Goal: Information Seeking & Learning: Check status

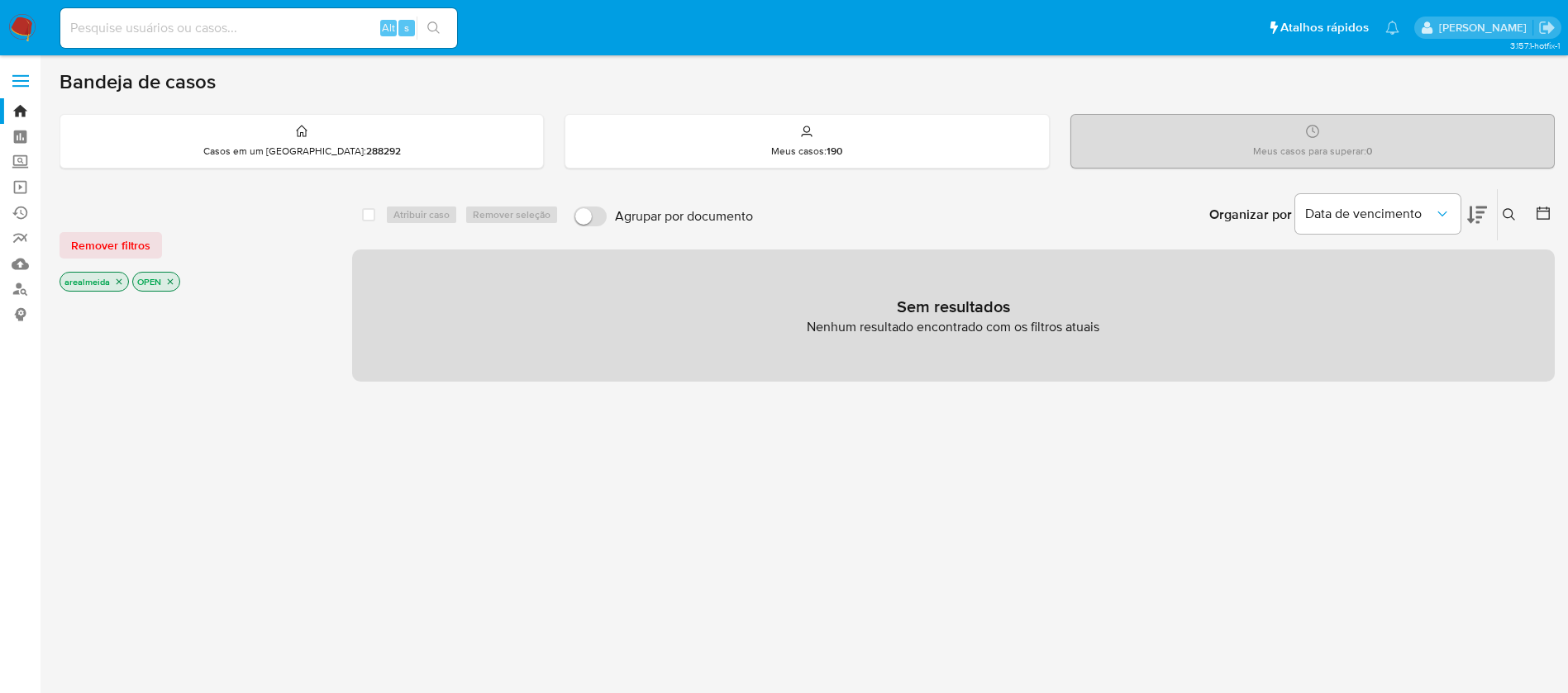
click at [121, 280] on icon "close-filter" at bounding box center [119, 281] width 10 height 10
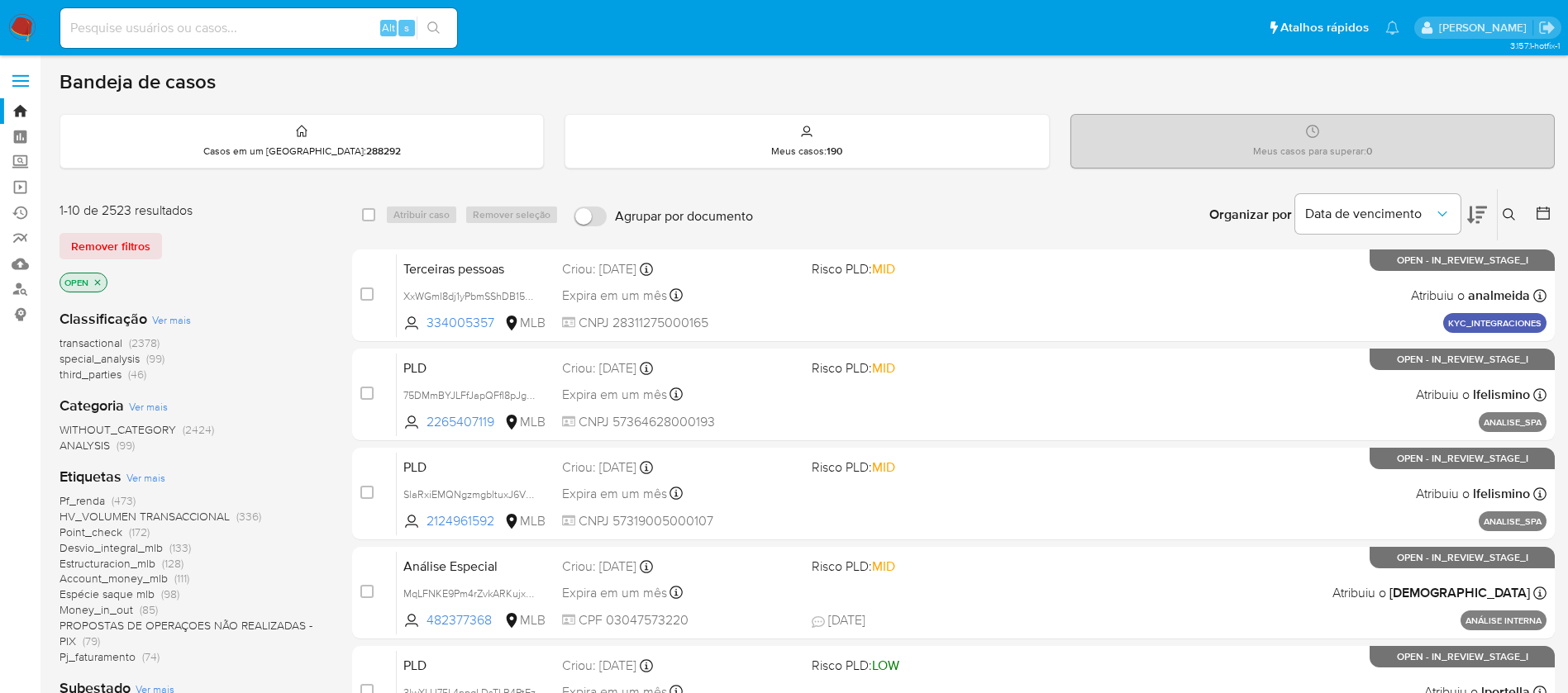
click at [302, 217] on div "1-10 de 2523 resultados" at bounding box center [192, 210] width 264 height 18
click at [229, 32] on input at bounding box center [259, 28] width 397 height 21
paste input "VbIJ0iWNJmwXHwLWZdyaJYQK"
type input "VbIJ0iWNJmwXHwLWZdyaJYQK"
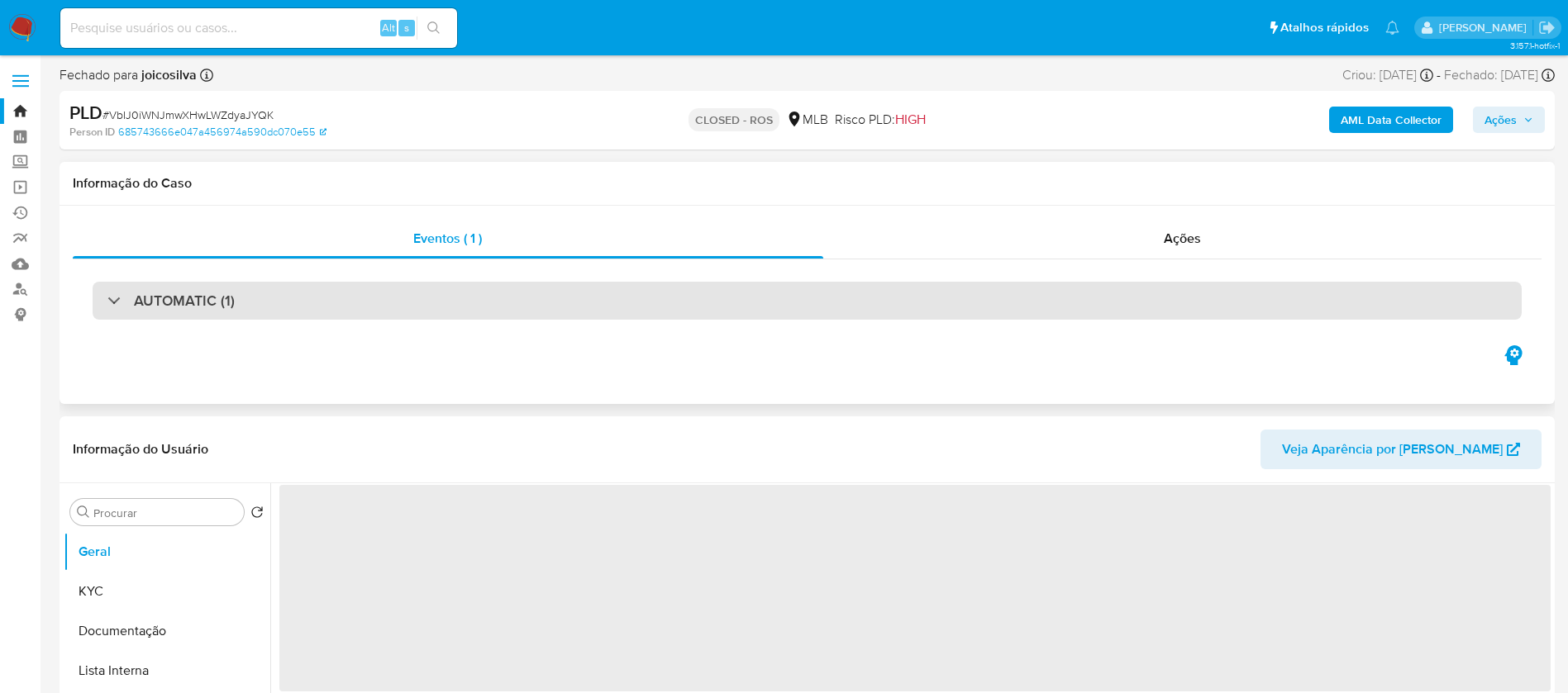
click at [393, 304] on div "AUTOMATIC (1)" at bounding box center [806, 301] width 1429 height 38
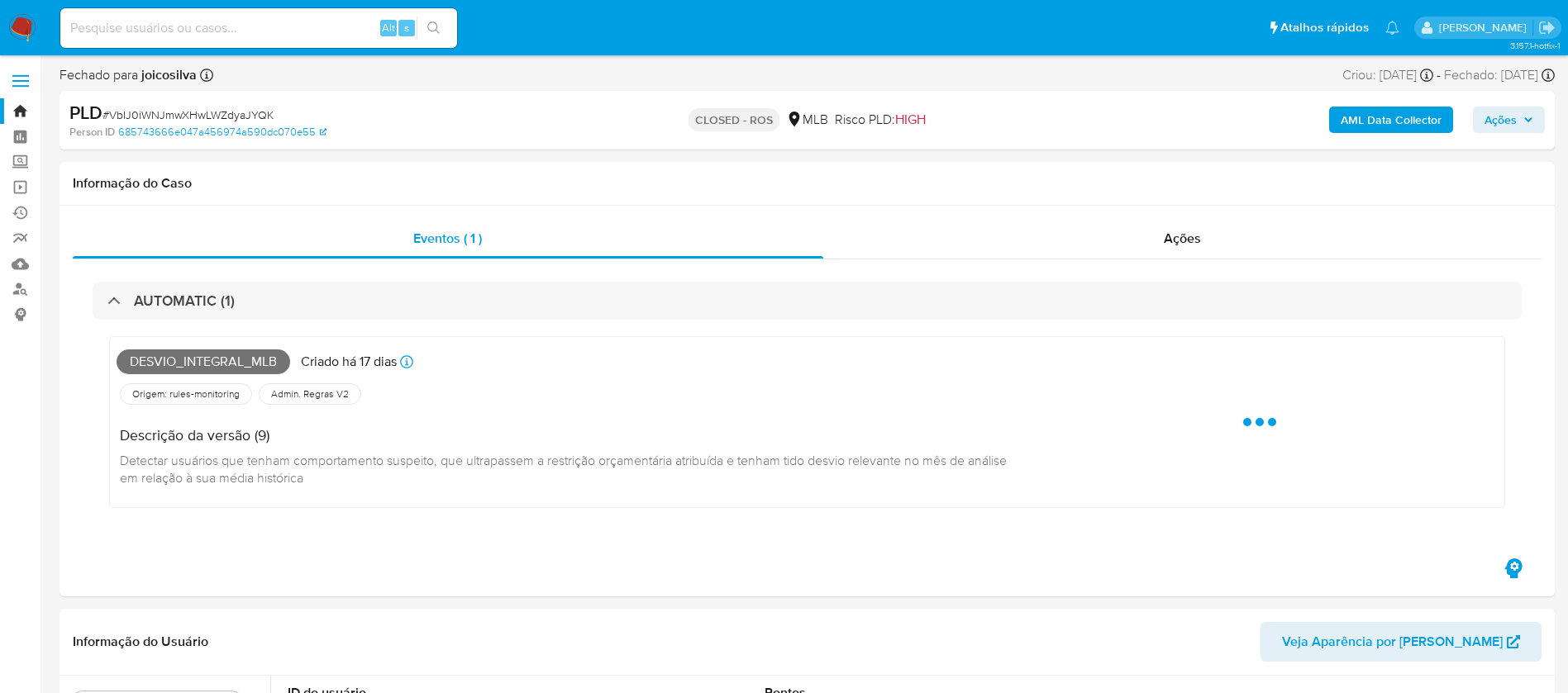
select select "10"
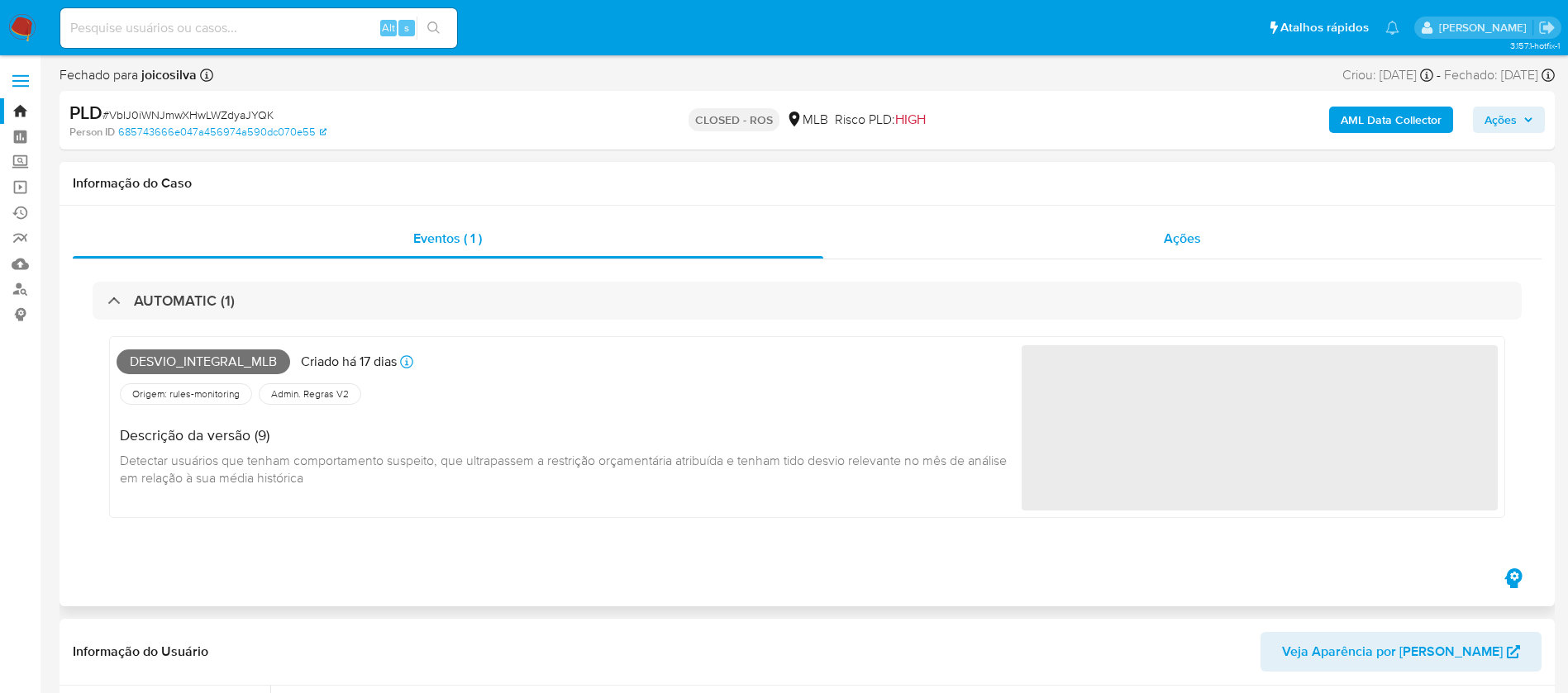
click at [1205, 242] on div "Ações" at bounding box center [1182, 238] width 719 height 39
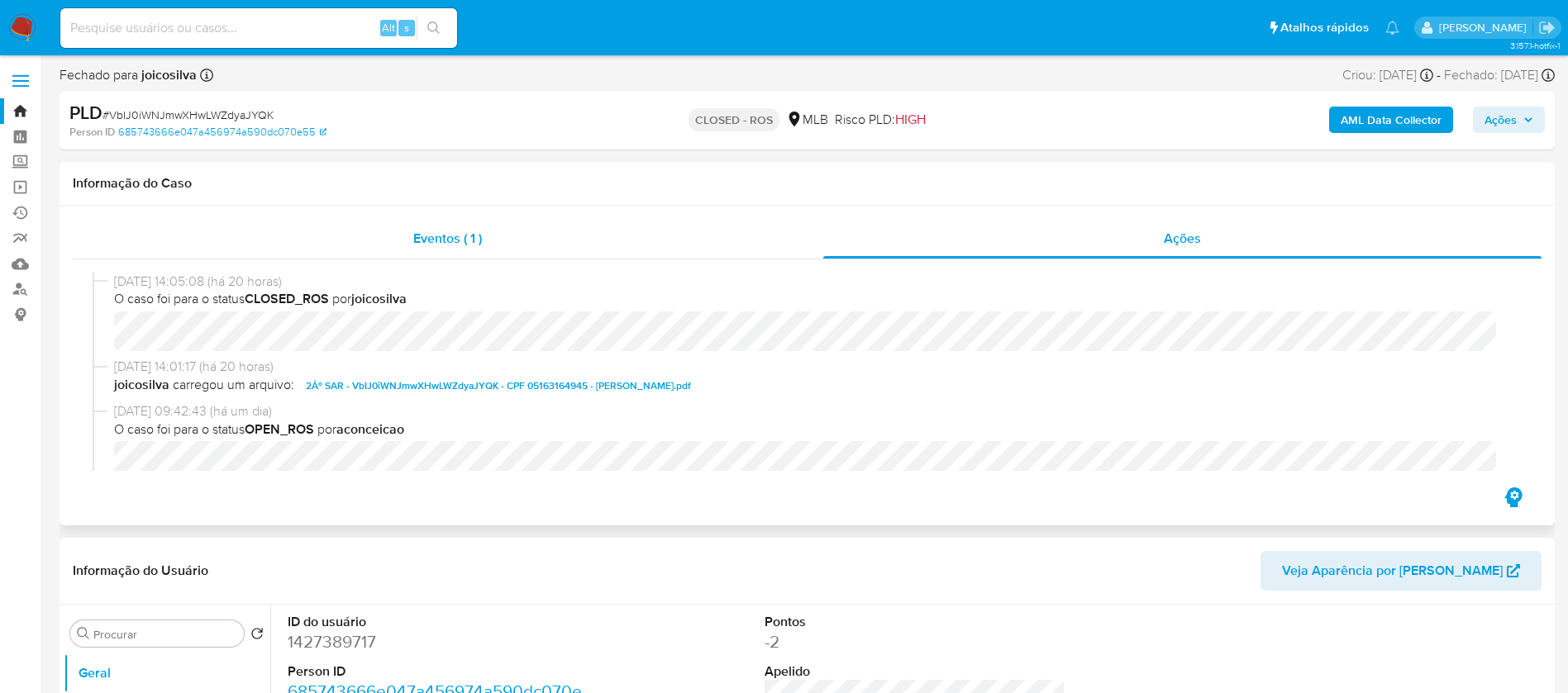
click at [429, 233] on span "Eventos ( 1 )" at bounding box center [447, 238] width 68 height 19
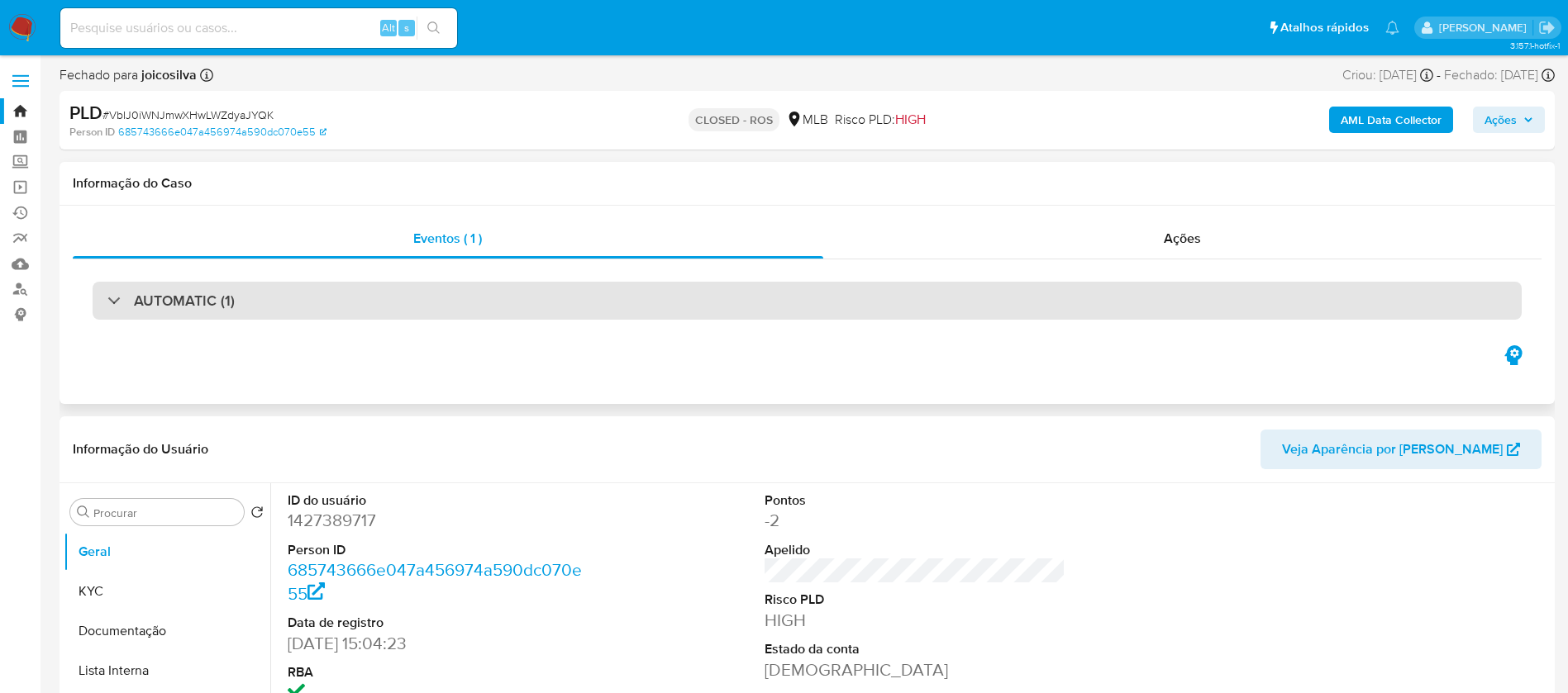
click at [446, 304] on div "AUTOMATIC (1)" at bounding box center [806, 301] width 1429 height 38
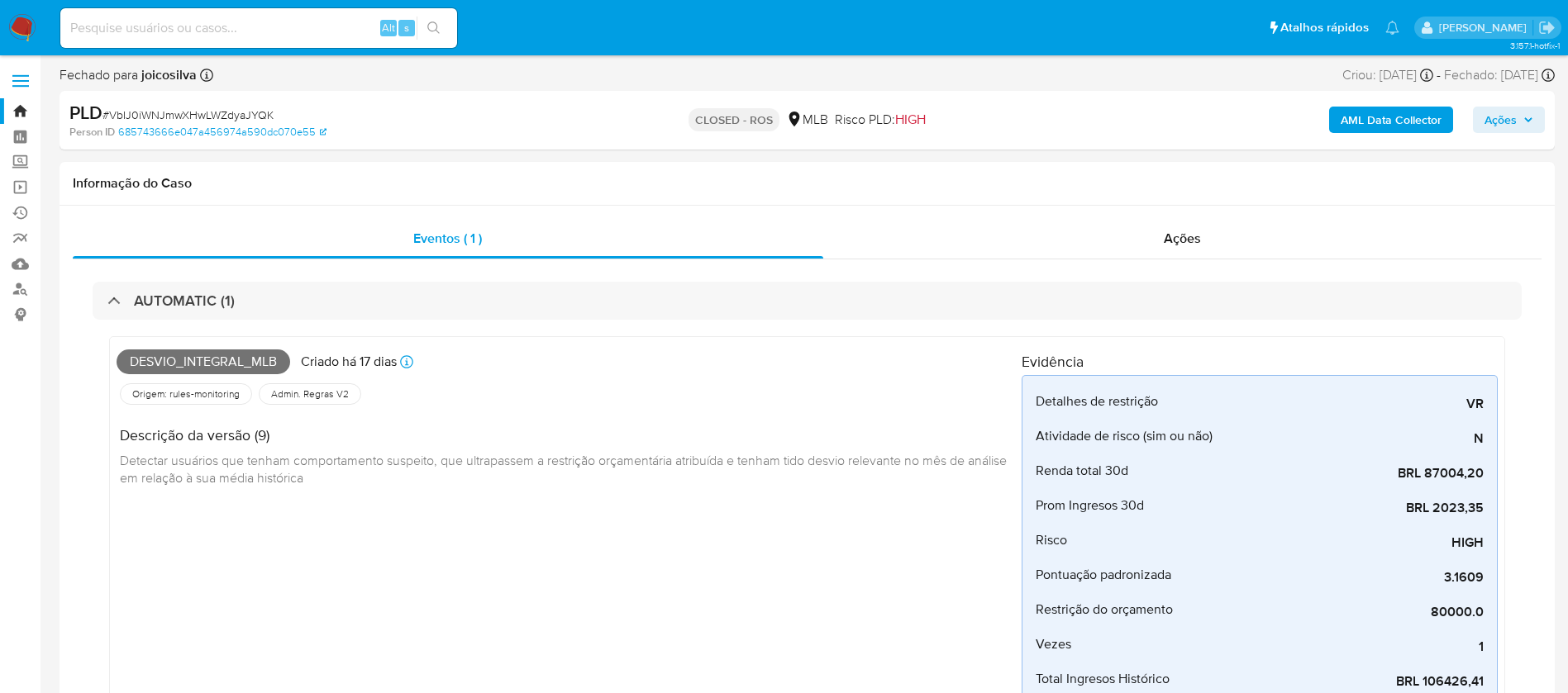
click at [1391, 122] on b "AML Data Collector" at bounding box center [1391, 120] width 101 height 26
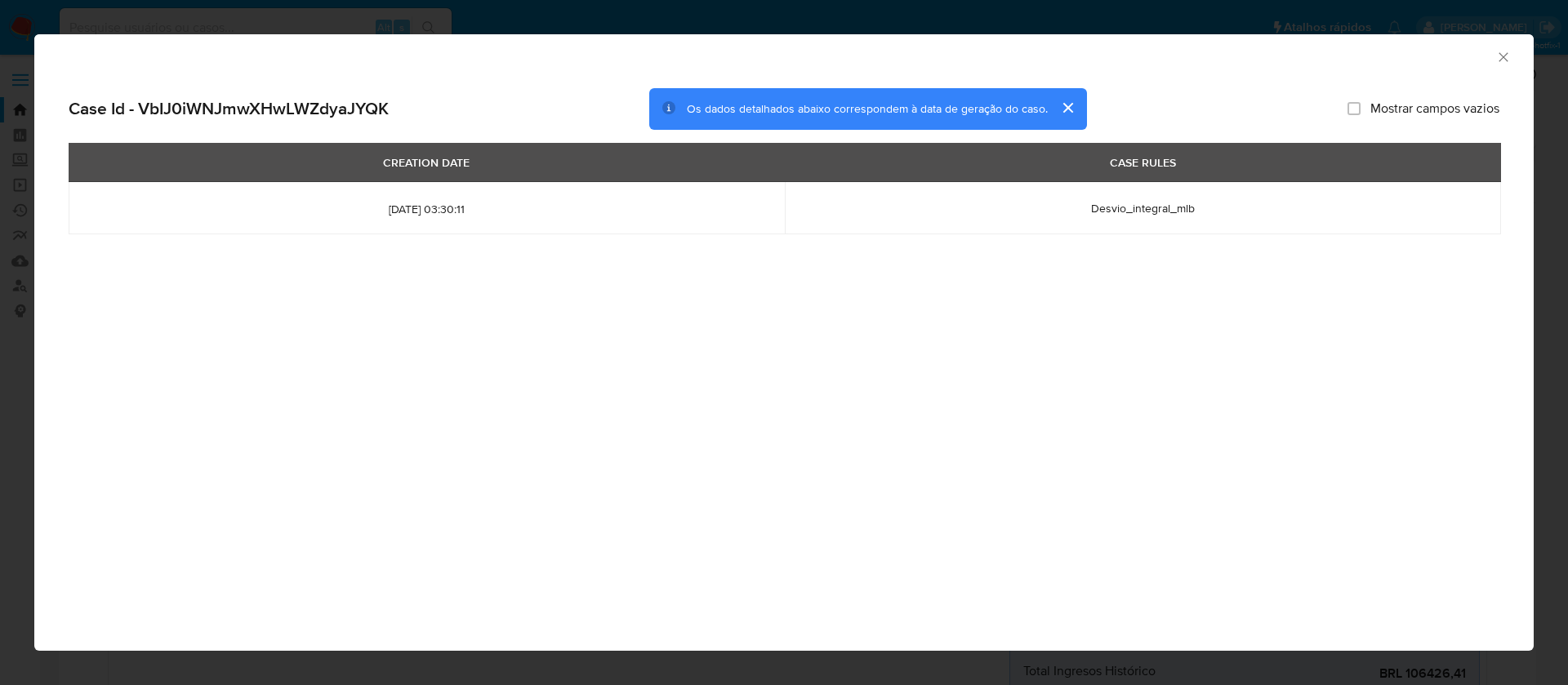
click at [1066, 104] on button "cerrar" at bounding box center [1067, 108] width 39 height 39
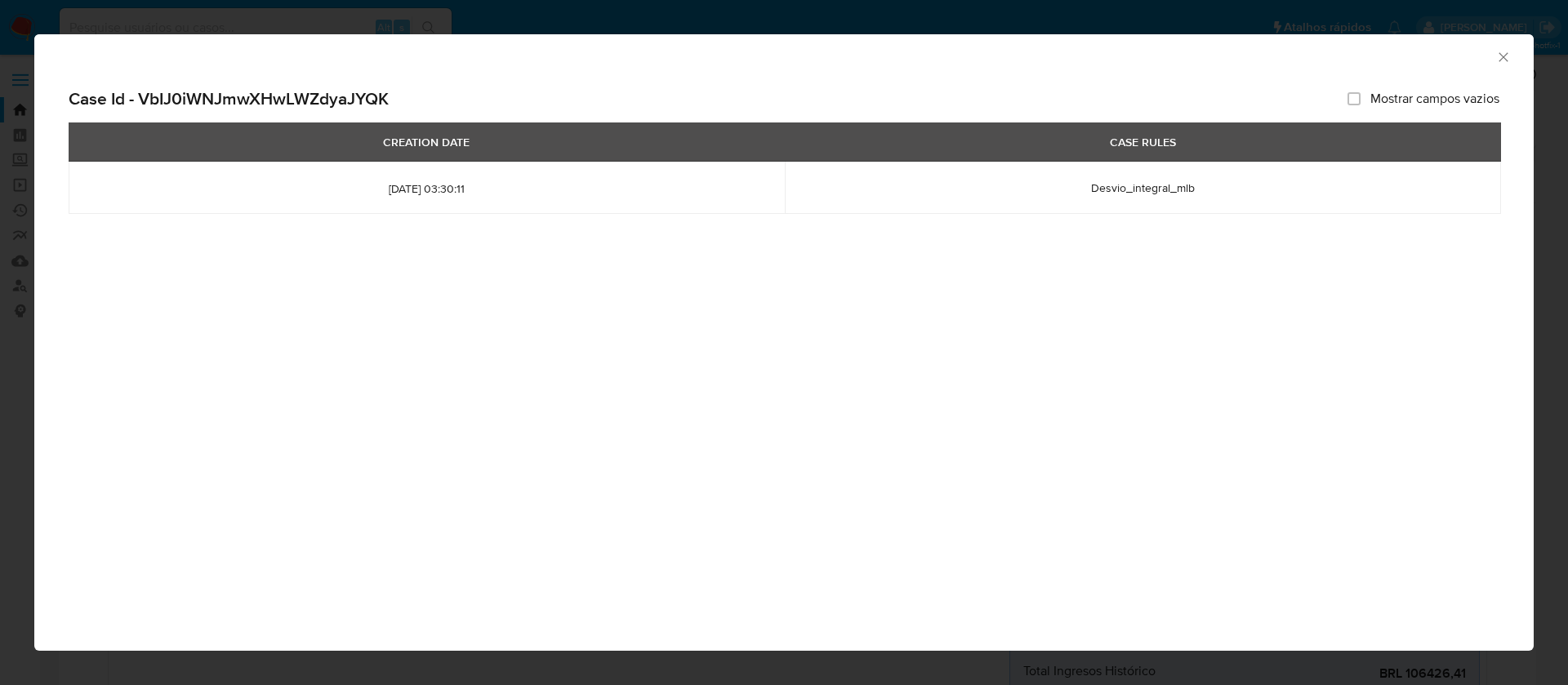
click at [1503, 54] on icon "Fechar a janela" at bounding box center [1503, 57] width 17 height 17
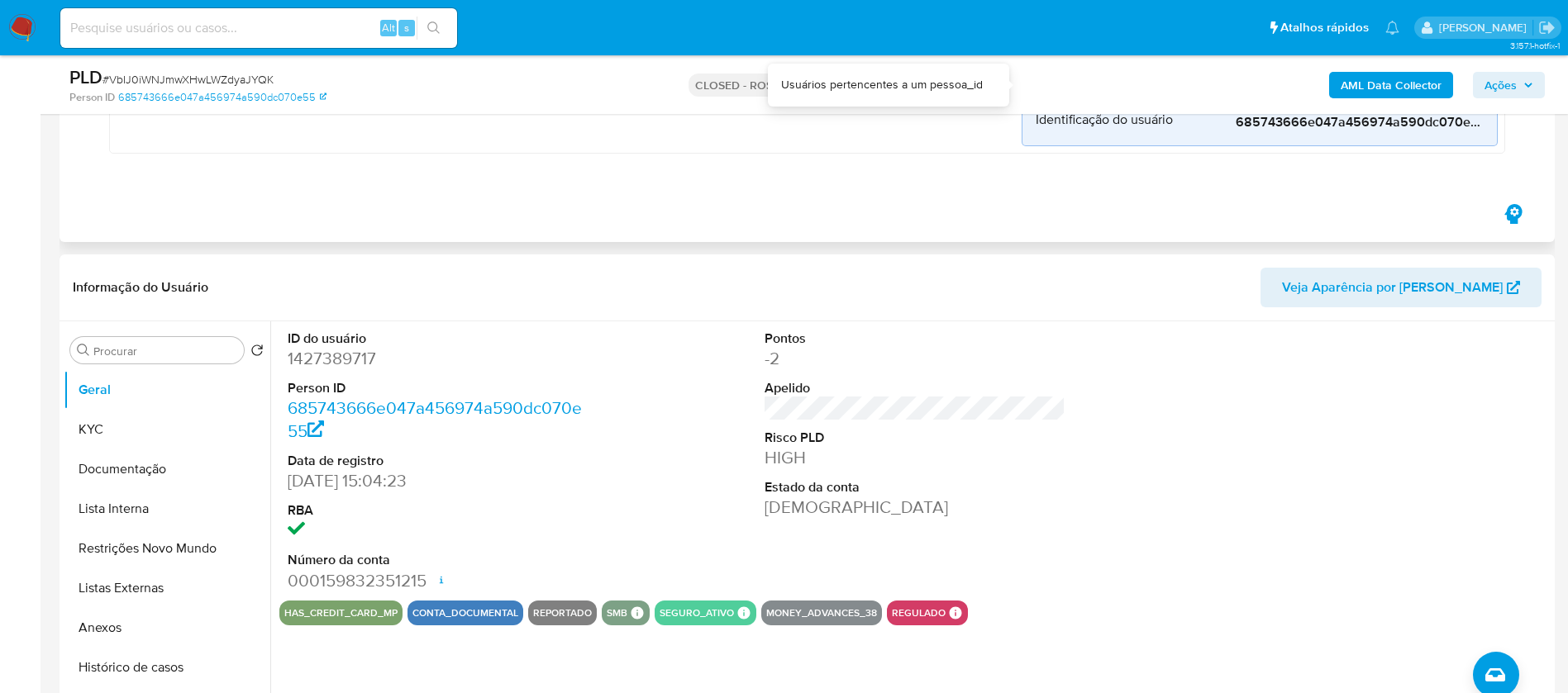
scroll to position [619, 0]
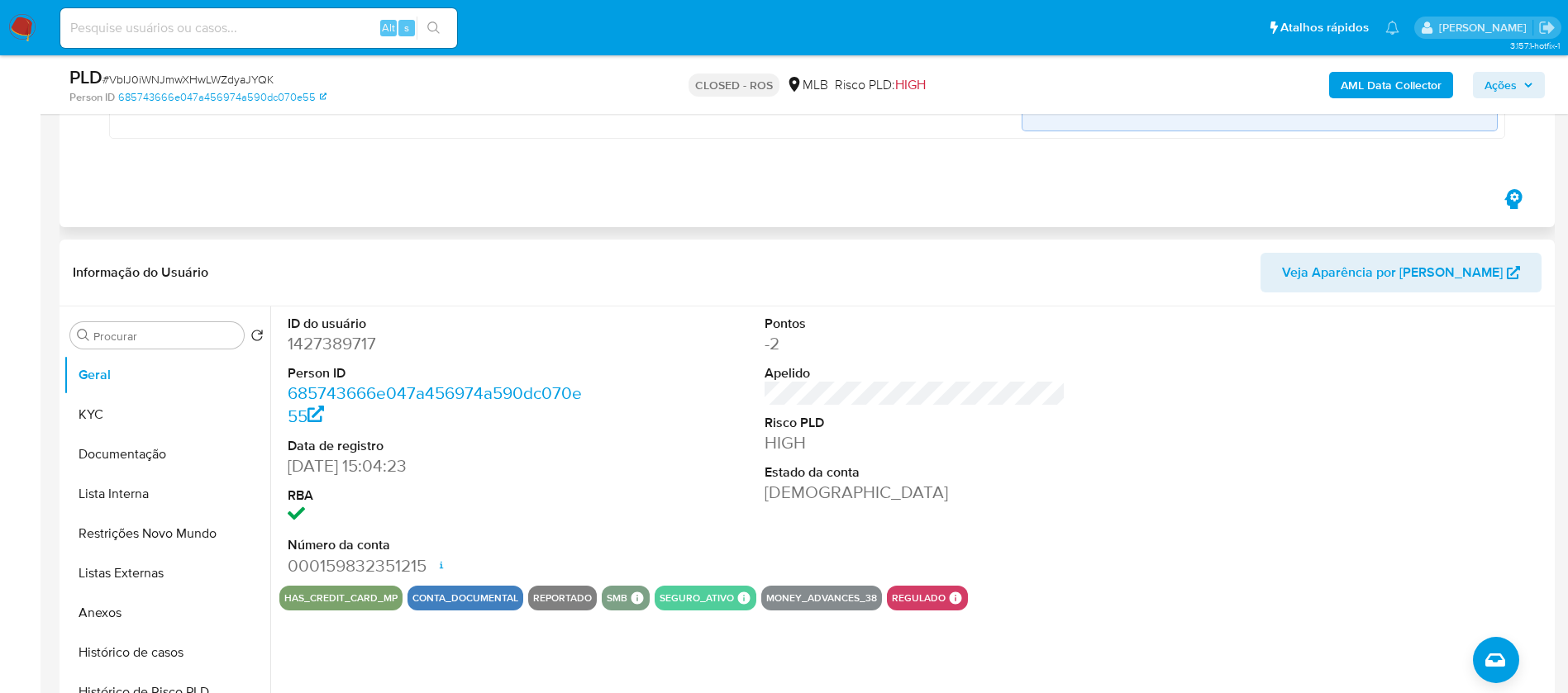
click at [1518, 199] on icon "button" at bounding box center [1513, 199] width 18 height 20
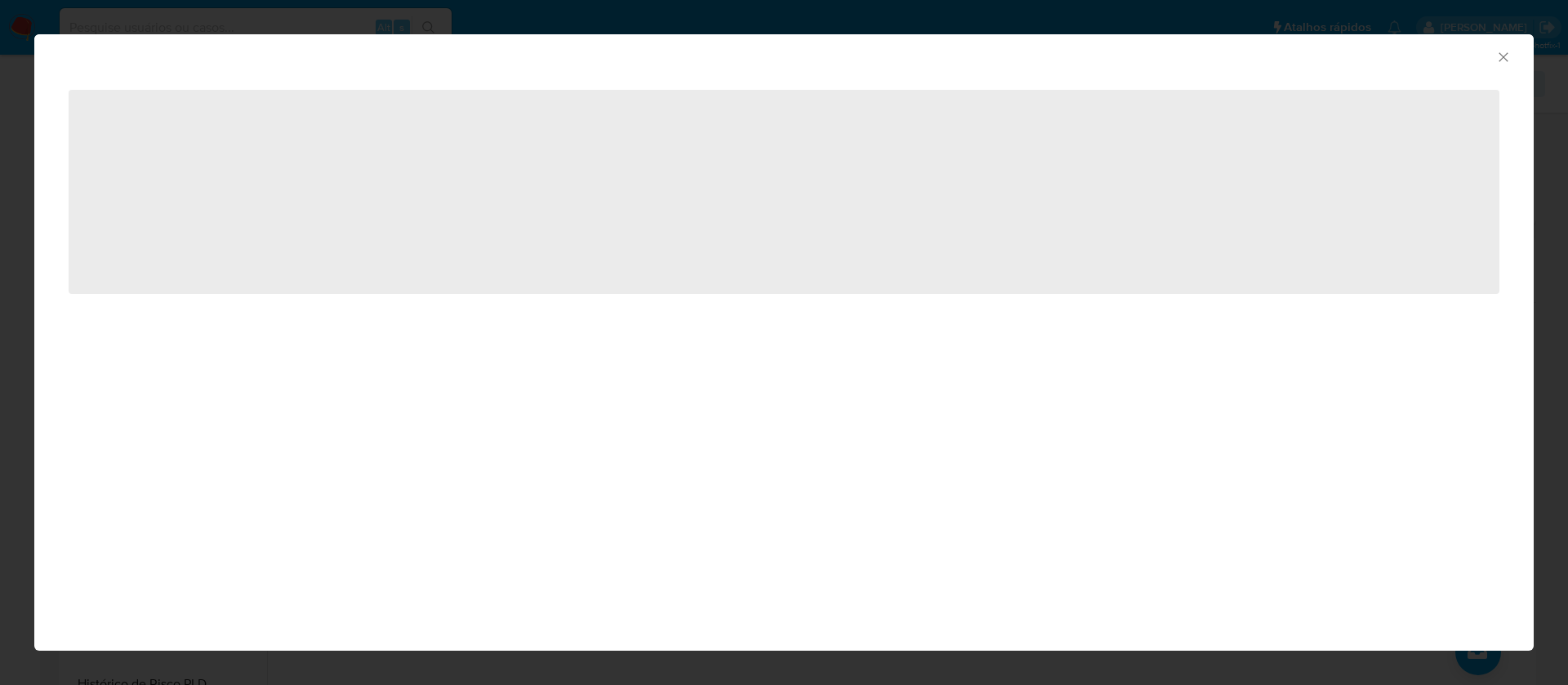
click at [802, 284] on span "‌" at bounding box center [784, 191] width 1431 height 204
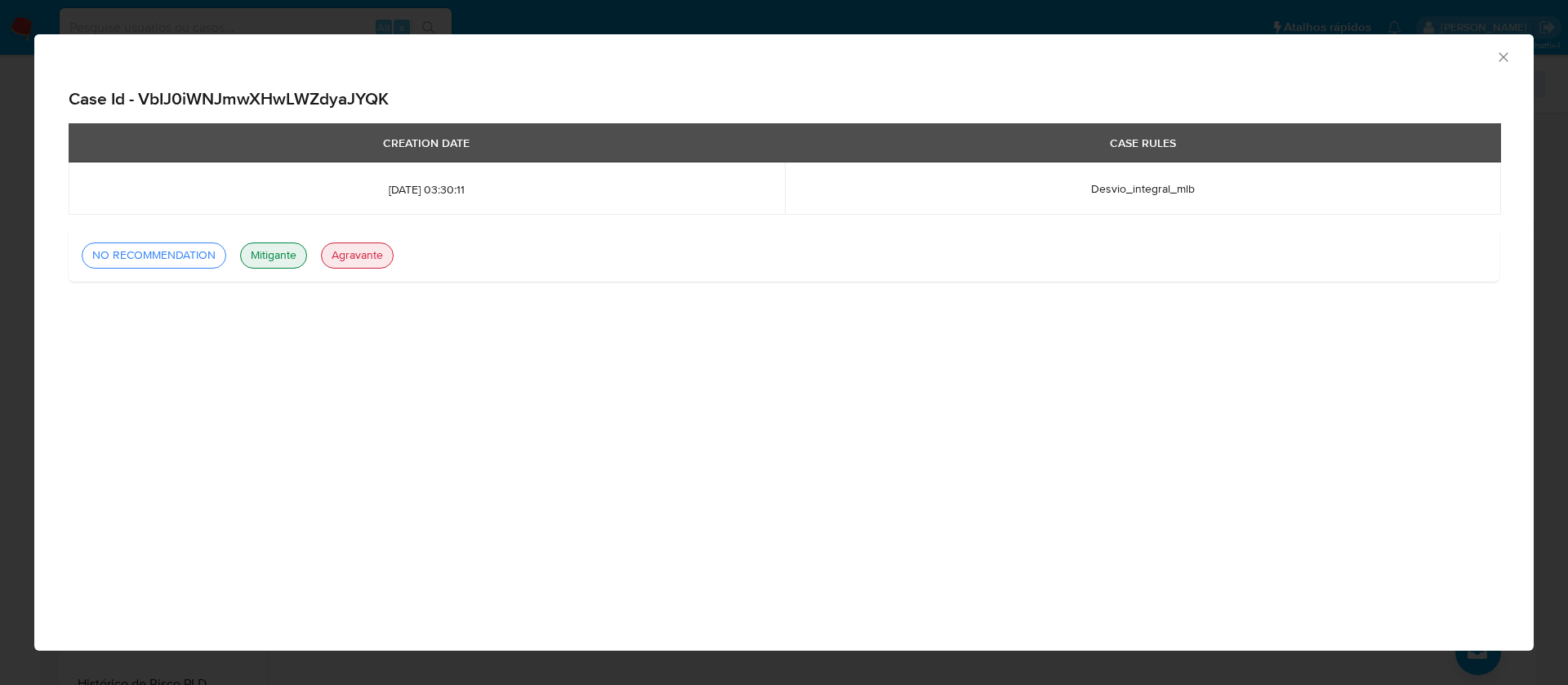
click at [1145, 378] on div "Consolidado Case Id - VbIJ0iWNJmwXHwLWZdyaJYQK CREATION DATE CASE RULES [DATE] …" at bounding box center [784, 342] width 1500 height 617
click at [1439, 547] on div "Consolidado Case Id - VbIJ0iWNJmwXHwLWZdyaJYQK CREATION DATE CASE RULES [DATE] …" at bounding box center [784, 342] width 1500 height 617
click at [766, 394] on div "Consolidado Case Id - VbIJ0iWNJmwXHwLWZdyaJYQK CREATION DATE CASE RULES [DATE] …" at bounding box center [784, 342] width 1500 height 617
click at [456, 188] on span "[DATE] 03:30:11" at bounding box center [427, 189] width 677 height 15
click at [1167, 198] on td "Desvio_integral_mlb" at bounding box center [1143, 188] width 717 height 53
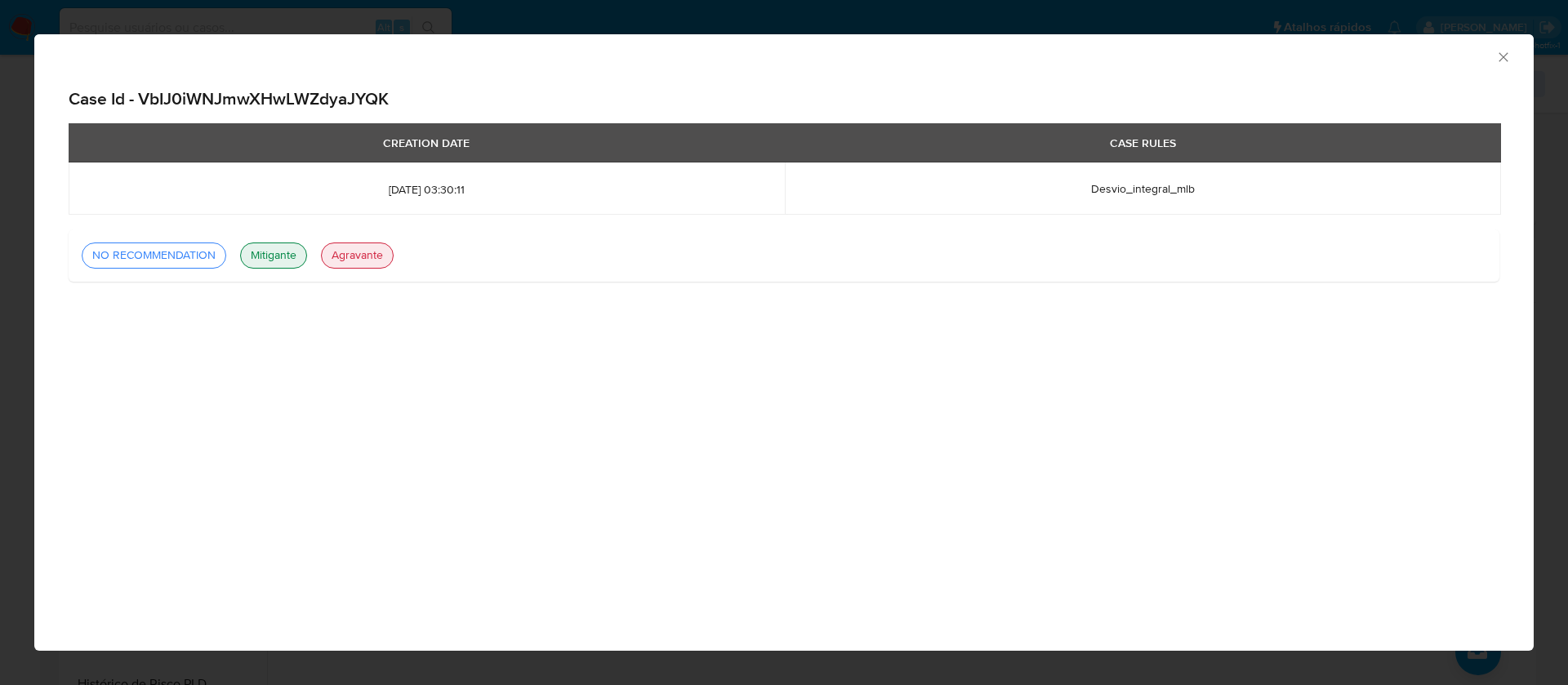
click at [150, 257] on div "NO RECOMMENDATION" at bounding box center [154, 256] width 137 height 17
click at [831, 306] on div "Case Id - VbIJ0iWNJmwXHwLWZdyaJYQK CREATION DATE CASE RULES [DATE] 03:30:11 Des…" at bounding box center [784, 202] width 1500 height 256
click at [1166, 186] on span "Desvio_integral_mlb" at bounding box center [1143, 188] width 103 height 17
click at [357, 93] on h2 "Case Id - VbIJ0iWNJmwXHwLWZdyaJYQK" at bounding box center [784, 99] width 1431 height 21
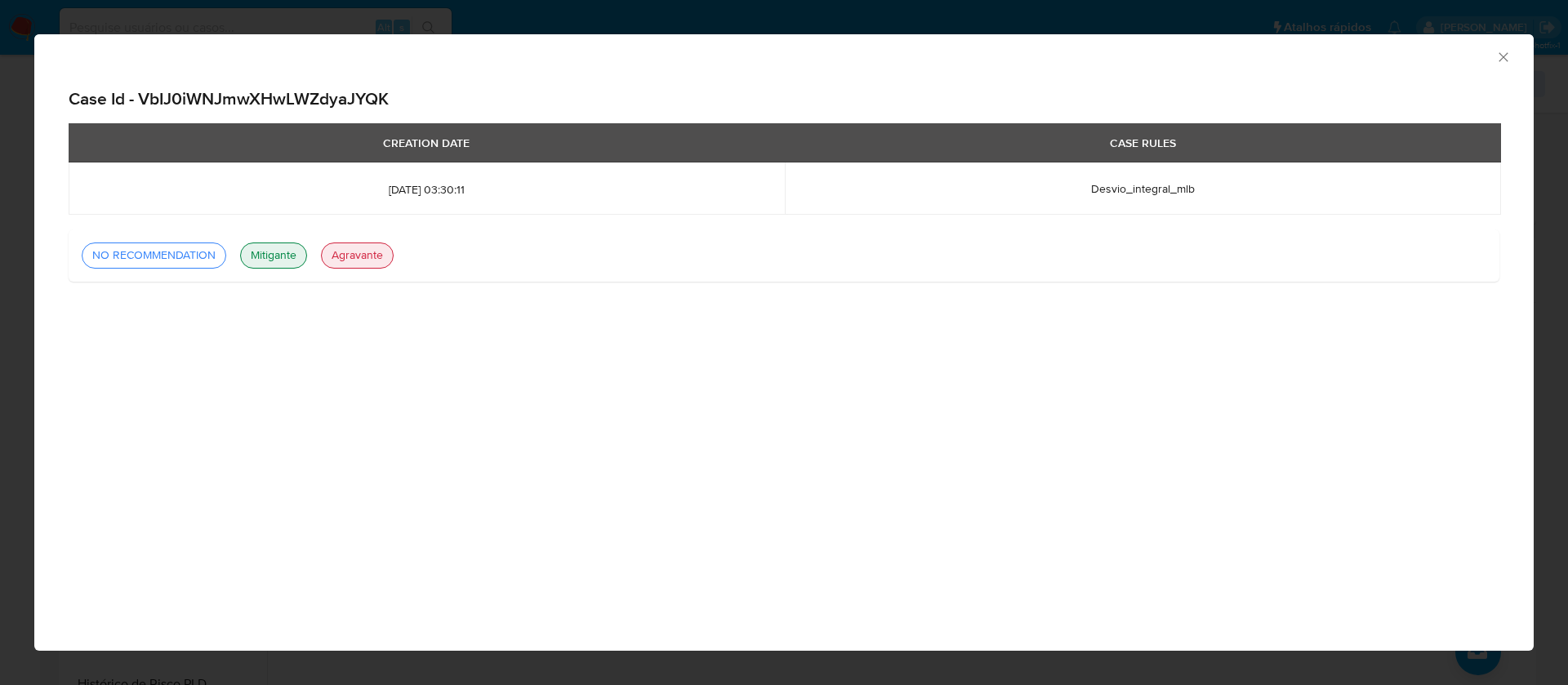
click at [532, 231] on div "NO RECOMMENDATION Mitigante Description Variables que aportan a la clase negati…" at bounding box center [784, 256] width 1431 height 53
click at [1495, 62] on icon "Fechar a janela" at bounding box center [1503, 57] width 17 height 17
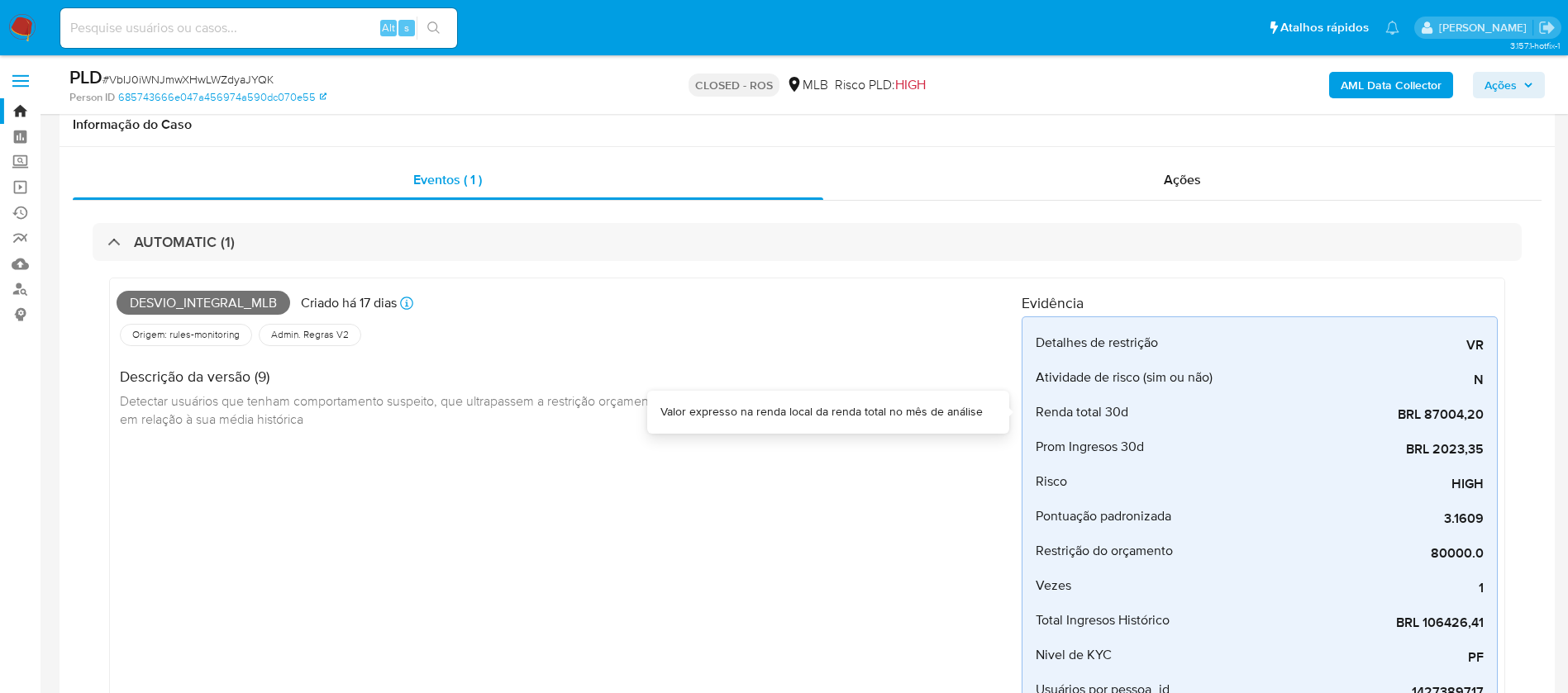
scroll to position [372, 0]
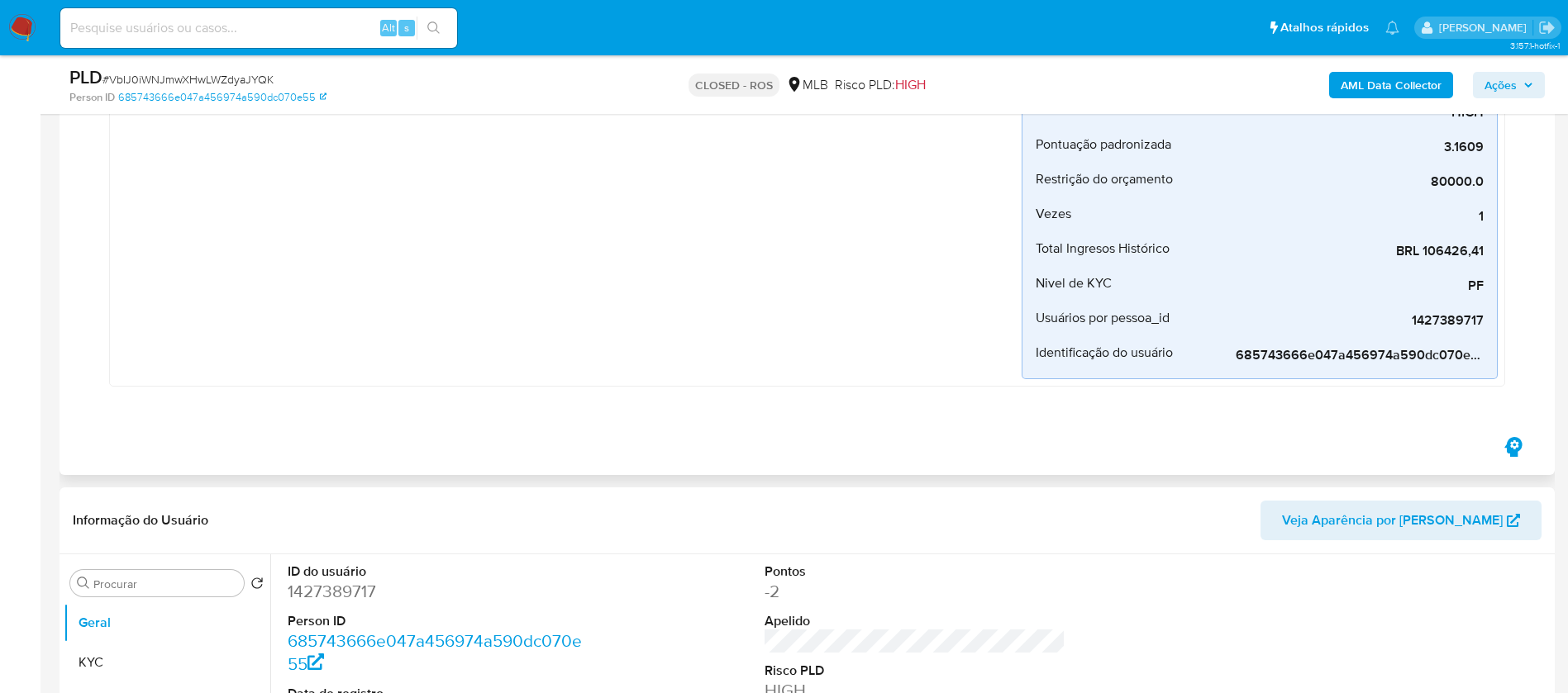
click at [1514, 446] on icon "button" at bounding box center [1513, 446] width 26 height 26
click at [291, 26] on input at bounding box center [259, 28] width 397 height 21
paste input "WvwSpwmD0ZfKRdDtzwOtPPa9"
type input "WvwSpwmD0ZfKRdDtzwOtPPa9"
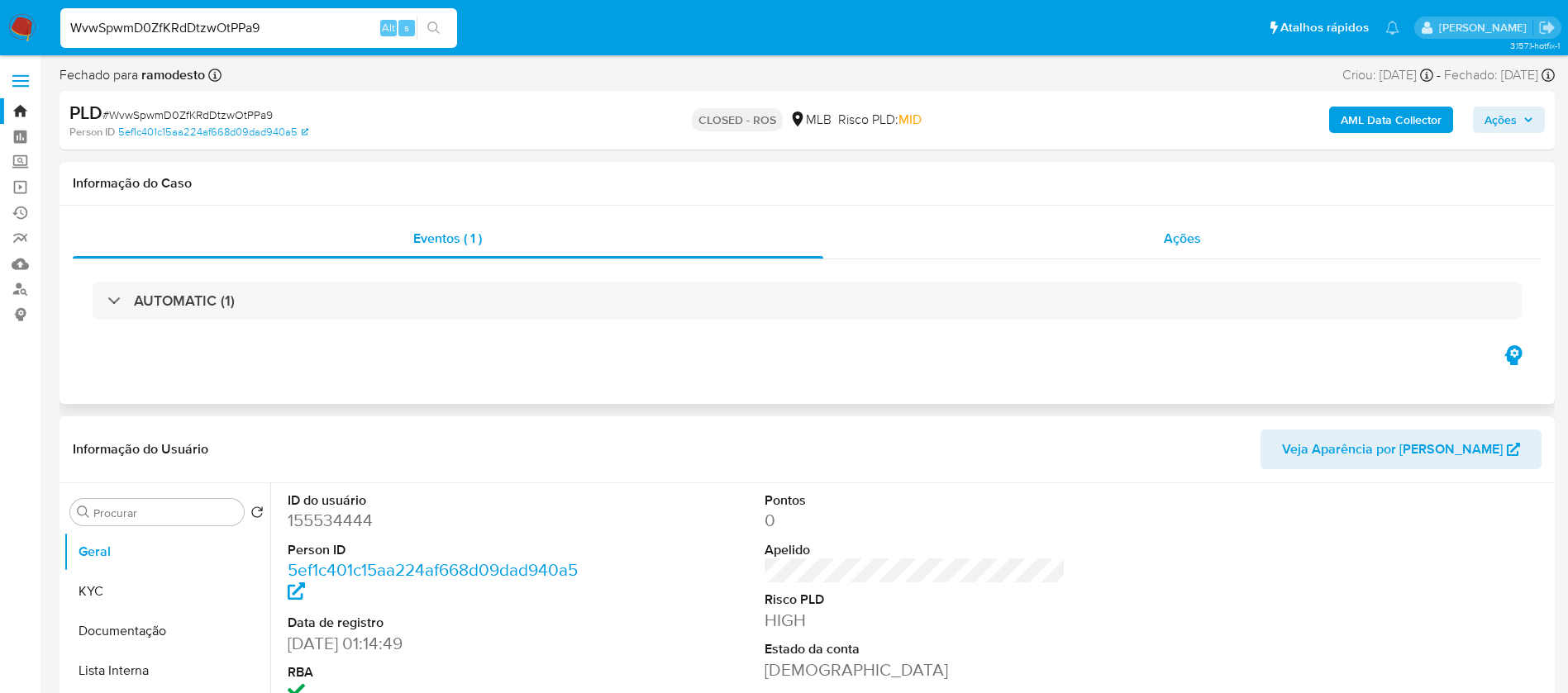
click at [1185, 246] on span "Ações" at bounding box center [1182, 238] width 37 height 19
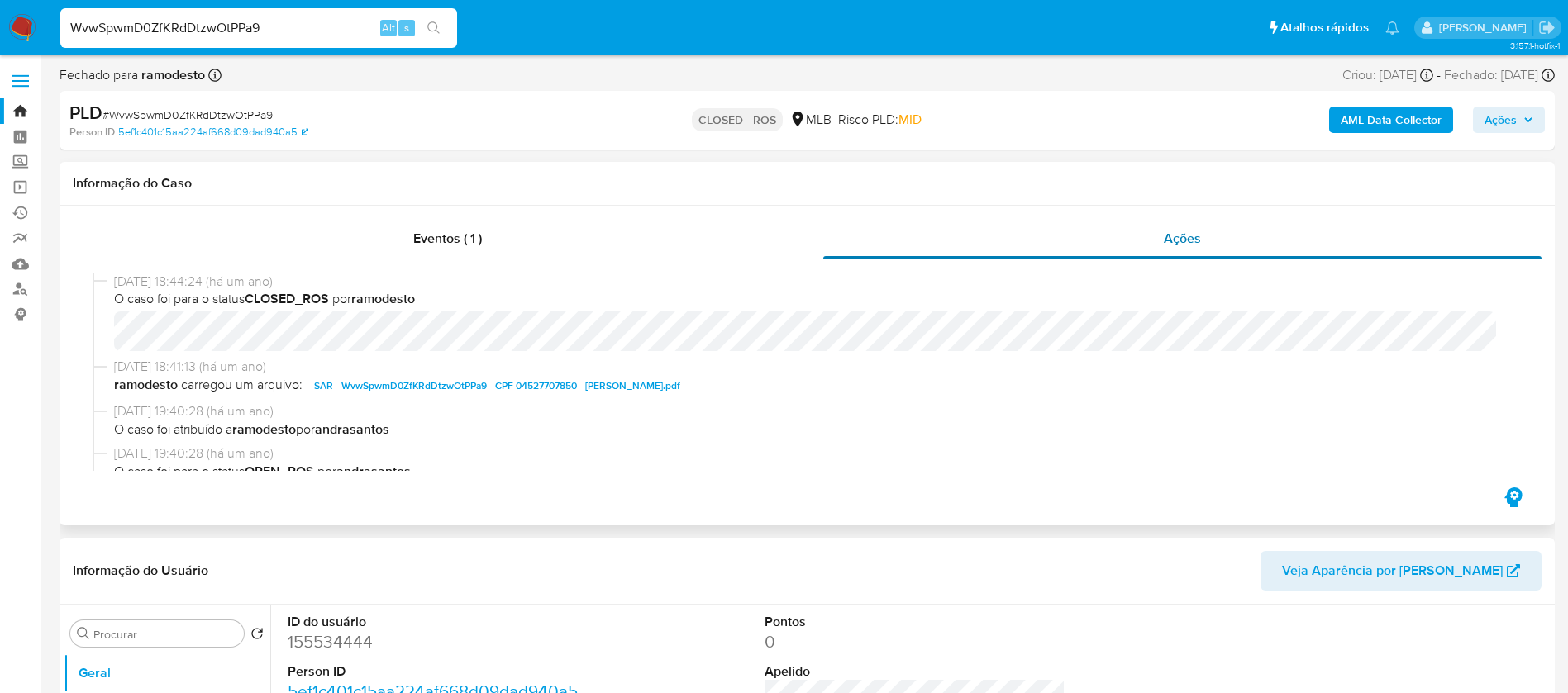
select select "10"
click at [1520, 489] on icon "button" at bounding box center [1513, 497] width 26 height 26
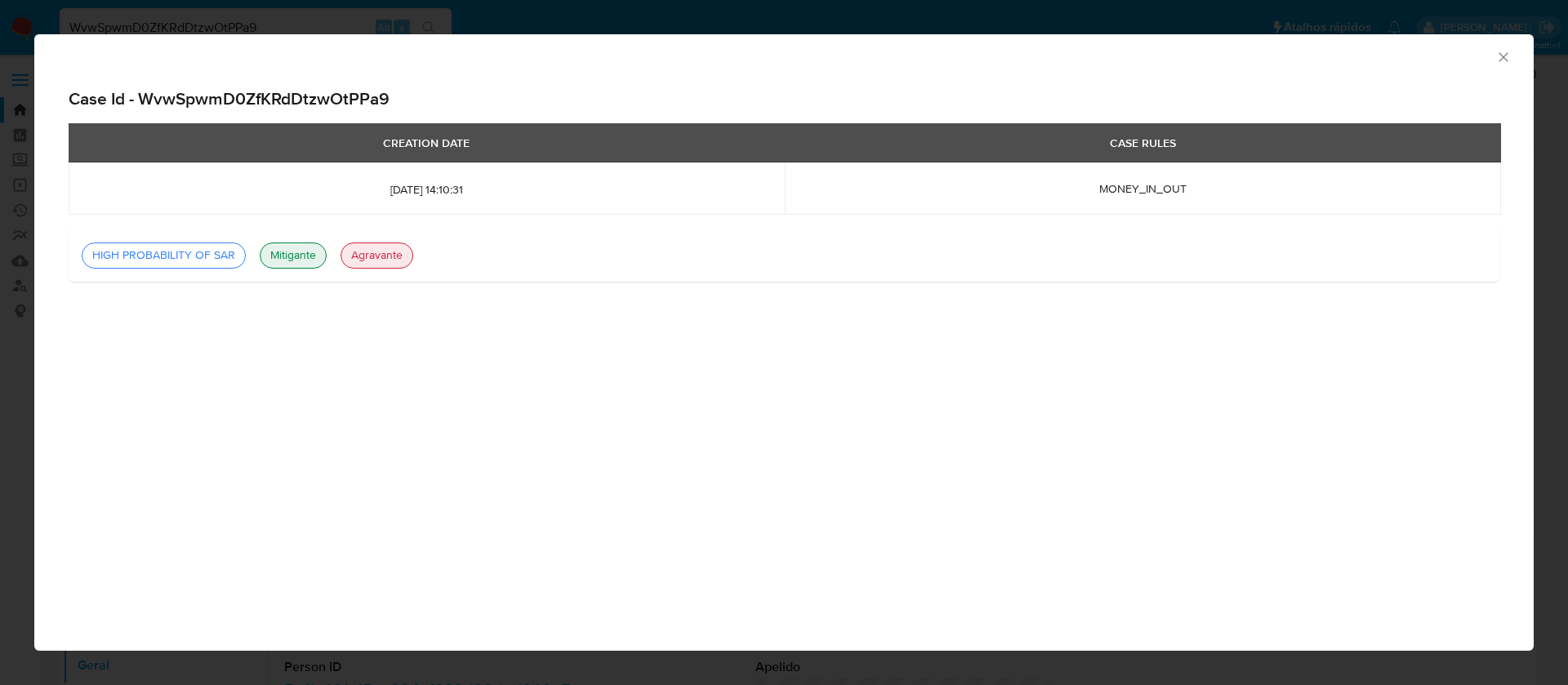
click at [139, 258] on div "HIGH PROBABILITY OF SAR" at bounding box center [163, 256] width 156 height 17
click at [316, 97] on h2 "Case Id - WvwSpwmD0ZfKRdDtzwOtPPa9" at bounding box center [784, 99] width 1431 height 21
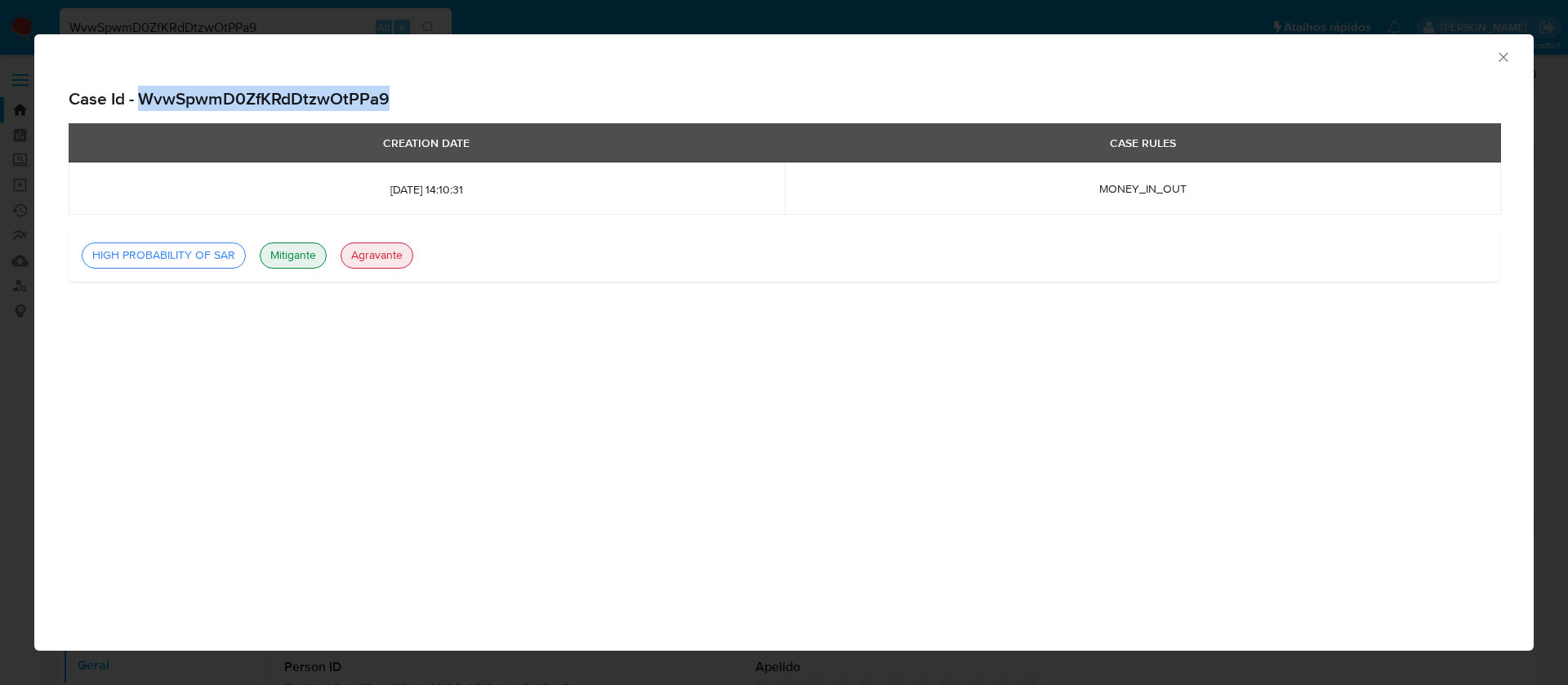
click at [316, 97] on h2 "Case Id - WvwSpwmD0ZfKRdDtzwOtPPa9" at bounding box center [784, 99] width 1431 height 21
click at [1497, 59] on icon "Fechar a janela" at bounding box center [1503, 57] width 17 height 17
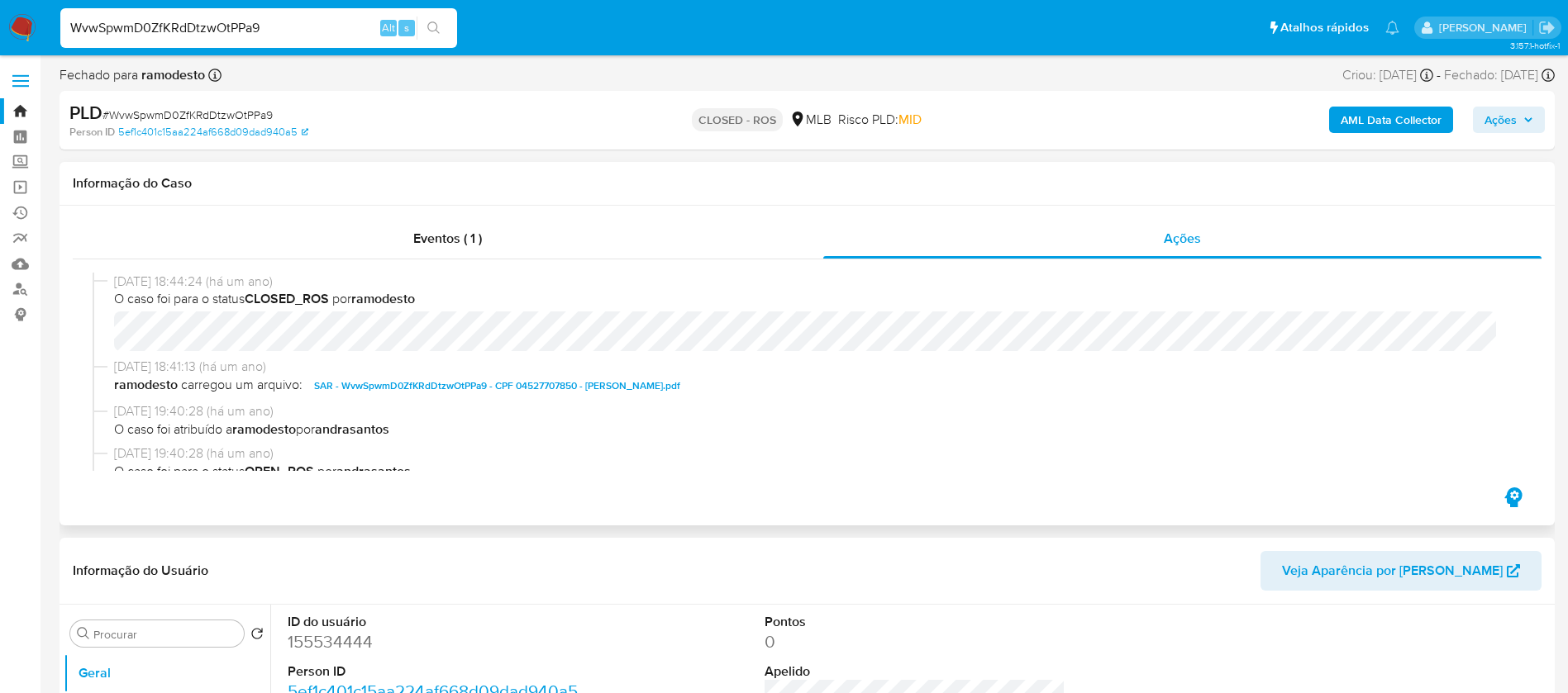
click at [1515, 500] on icon "button" at bounding box center [1513, 497] width 18 height 20
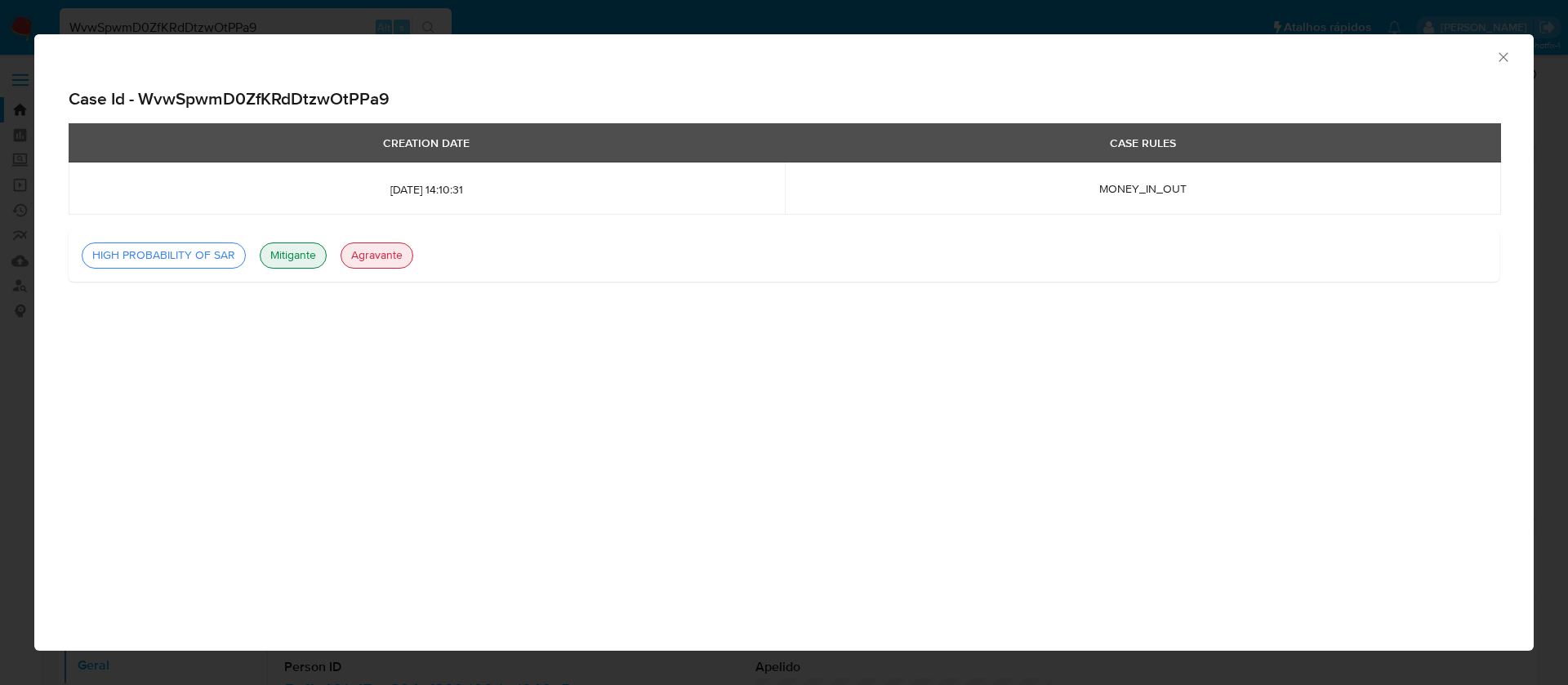
click at [1504, 54] on icon "Fechar a janela" at bounding box center [1503, 57] width 17 height 17
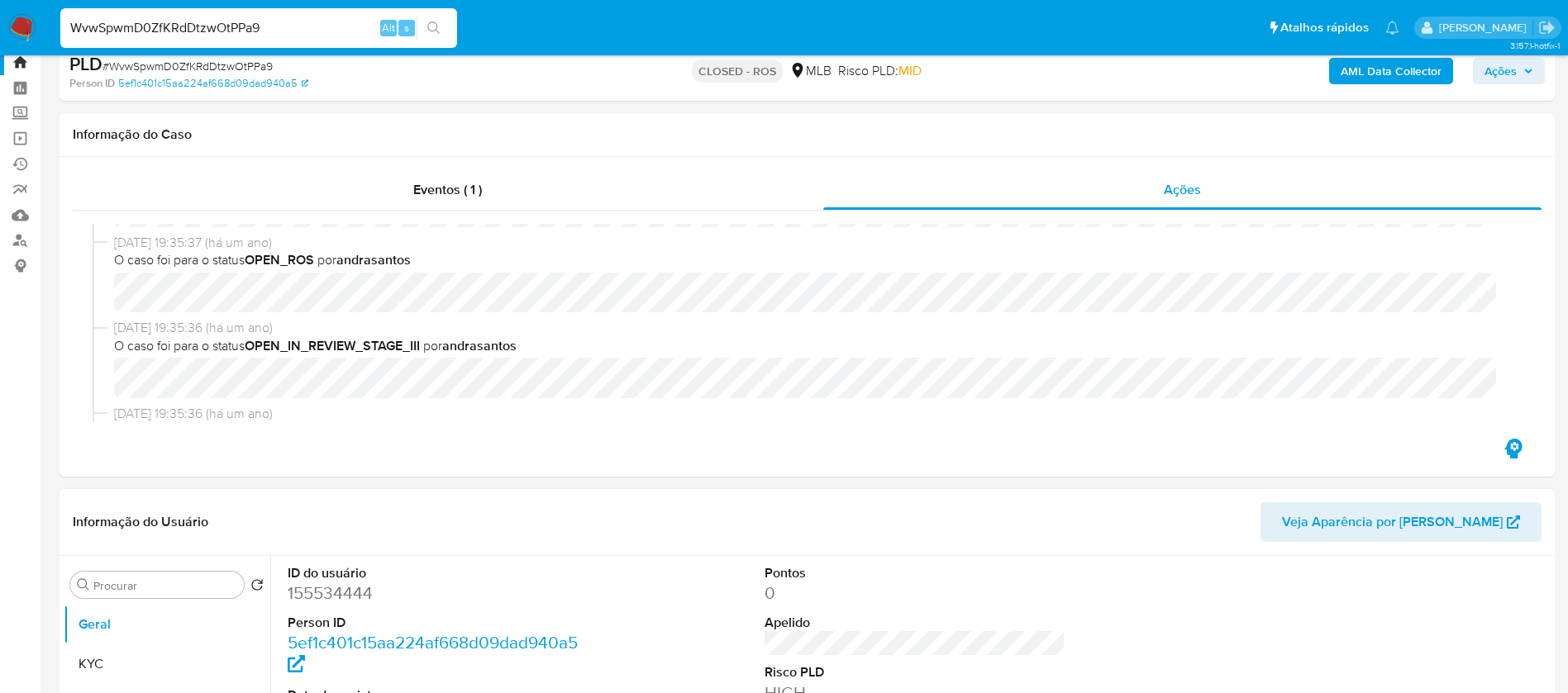
scroll to position [124, 0]
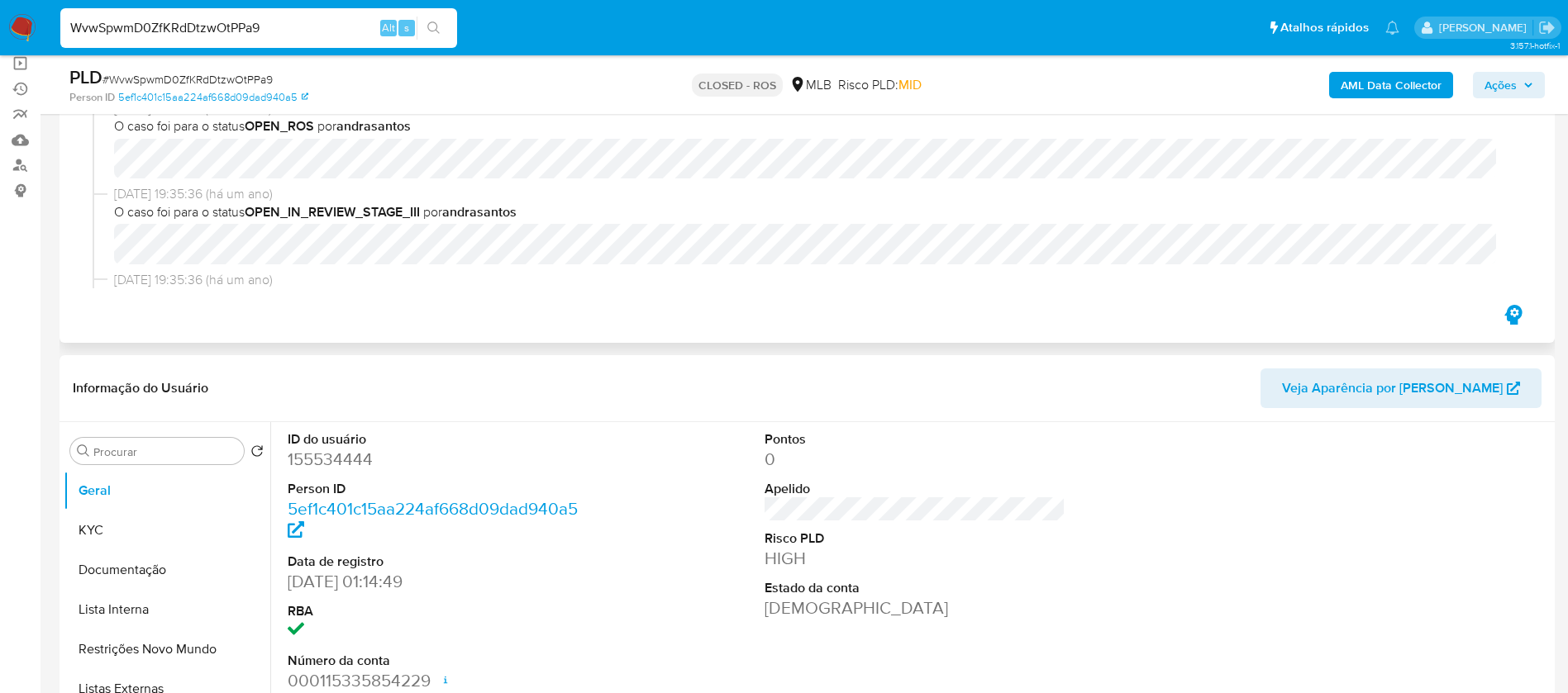
click at [1514, 310] on icon "button" at bounding box center [1513, 315] width 26 height 26
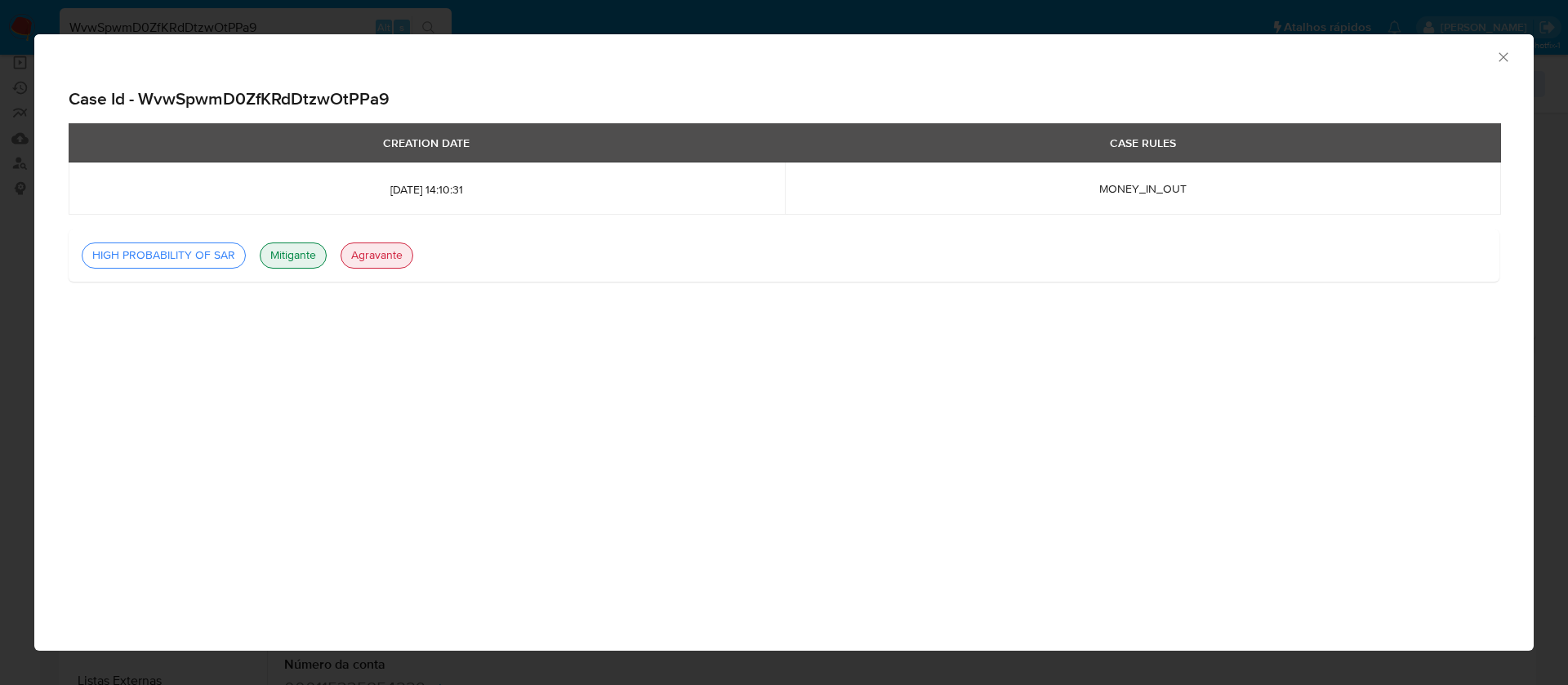
click at [1507, 53] on icon "Fechar a janela" at bounding box center [1503, 57] width 9 height 9
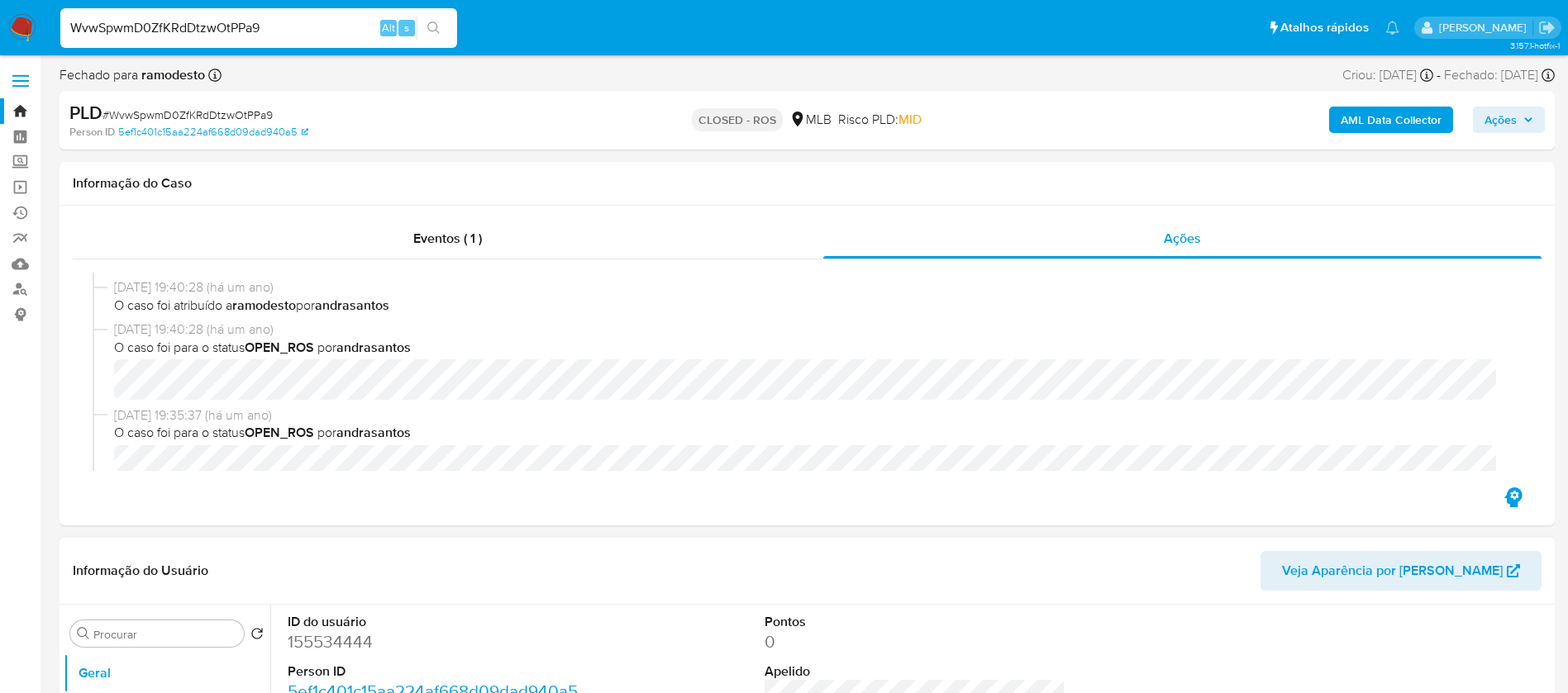
click at [319, 645] on dd "155534444" at bounding box center [438, 642] width 302 height 23
copy dd "155534444"
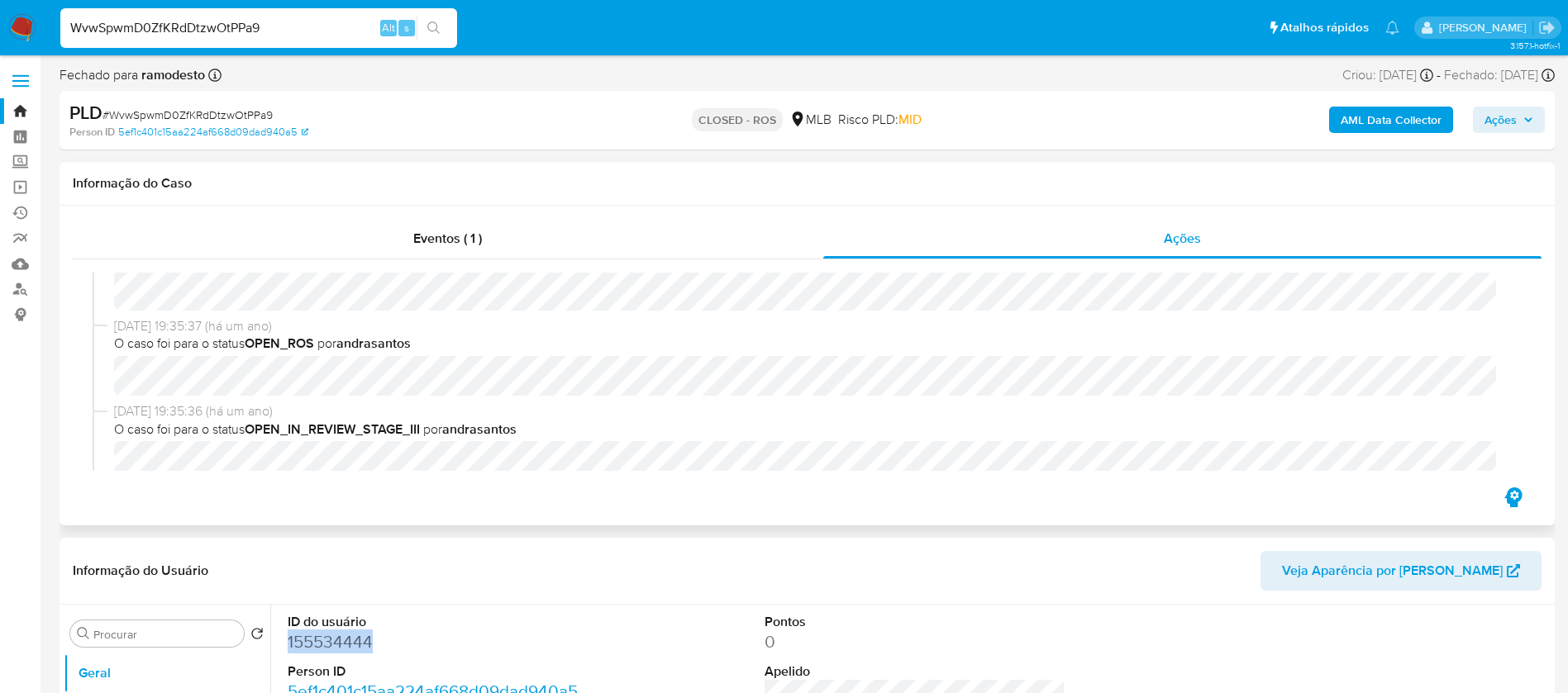
scroll to position [248, 0]
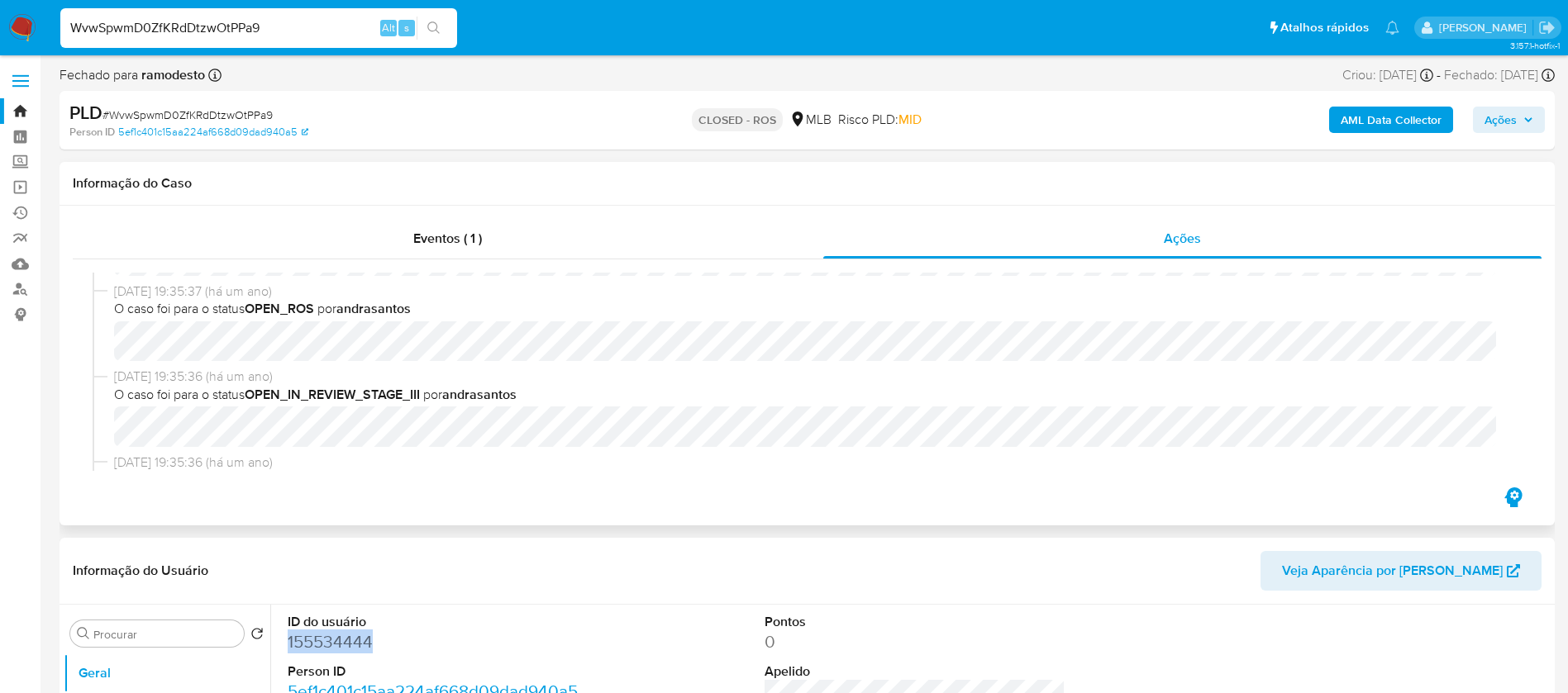
click at [1514, 488] on icon "button" at bounding box center [1513, 497] width 26 height 26
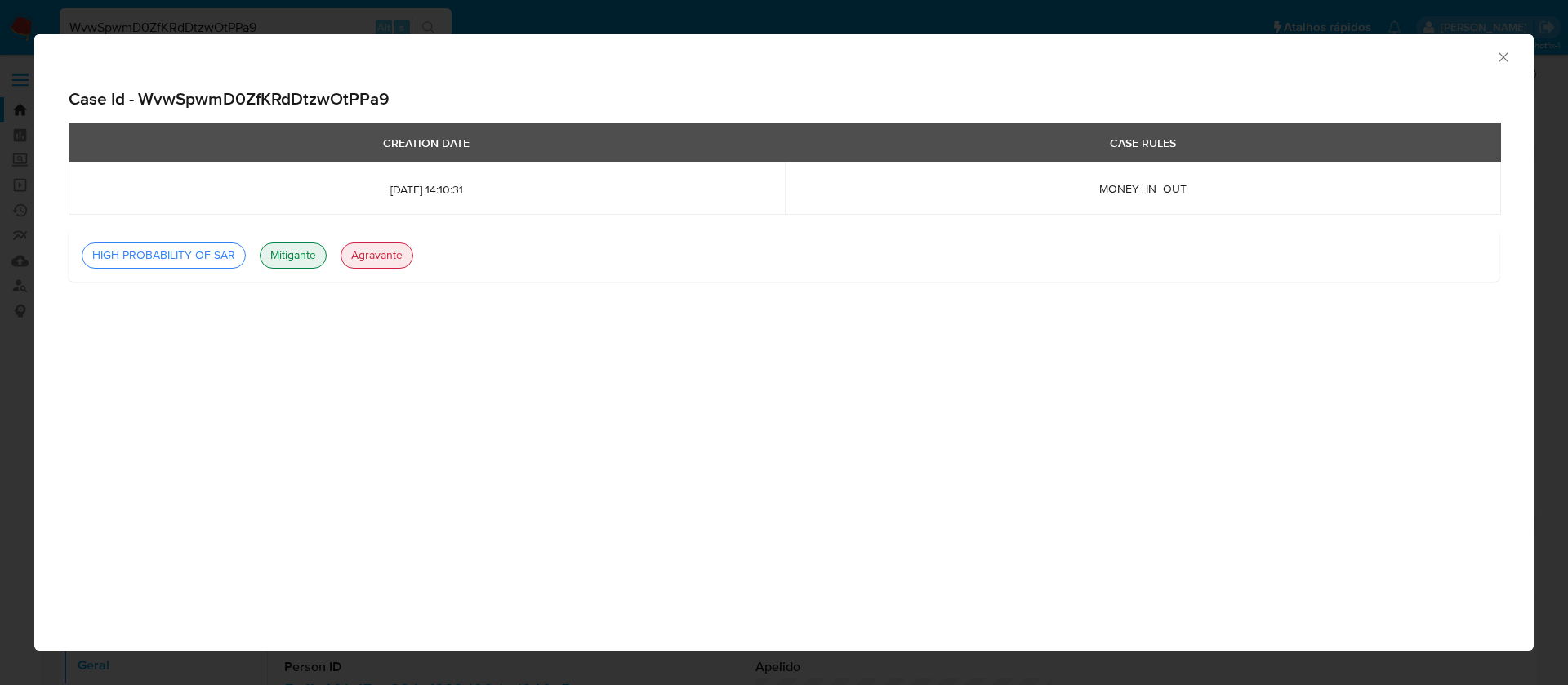
click at [1500, 63] on icon "Fechar a janela" at bounding box center [1503, 57] width 17 height 17
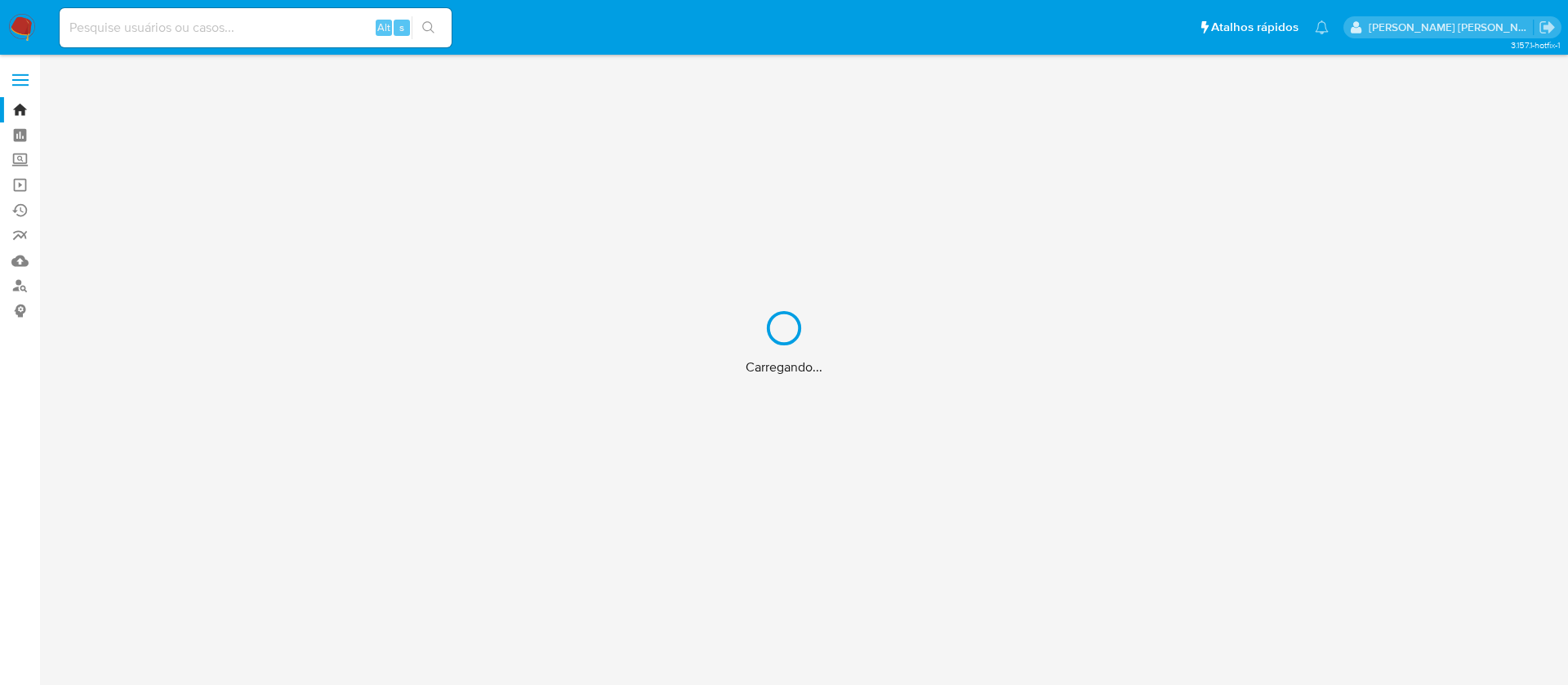
click at [212, 28] on div "Carregando..." at bounding box center [784, 342] width 1568 height 685
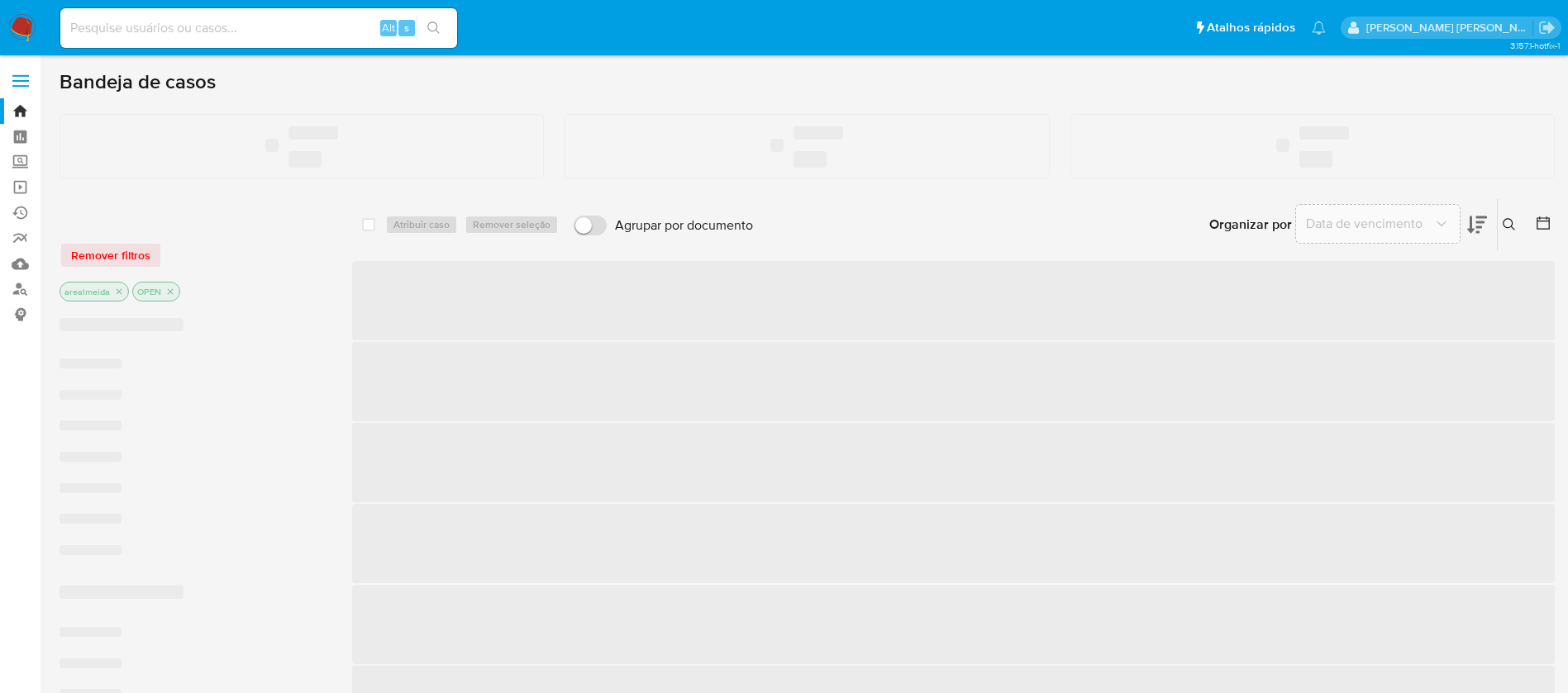
click at [152, 26] on input at bounding box center [259, 28] width 397 height 21
paste input "155534444"
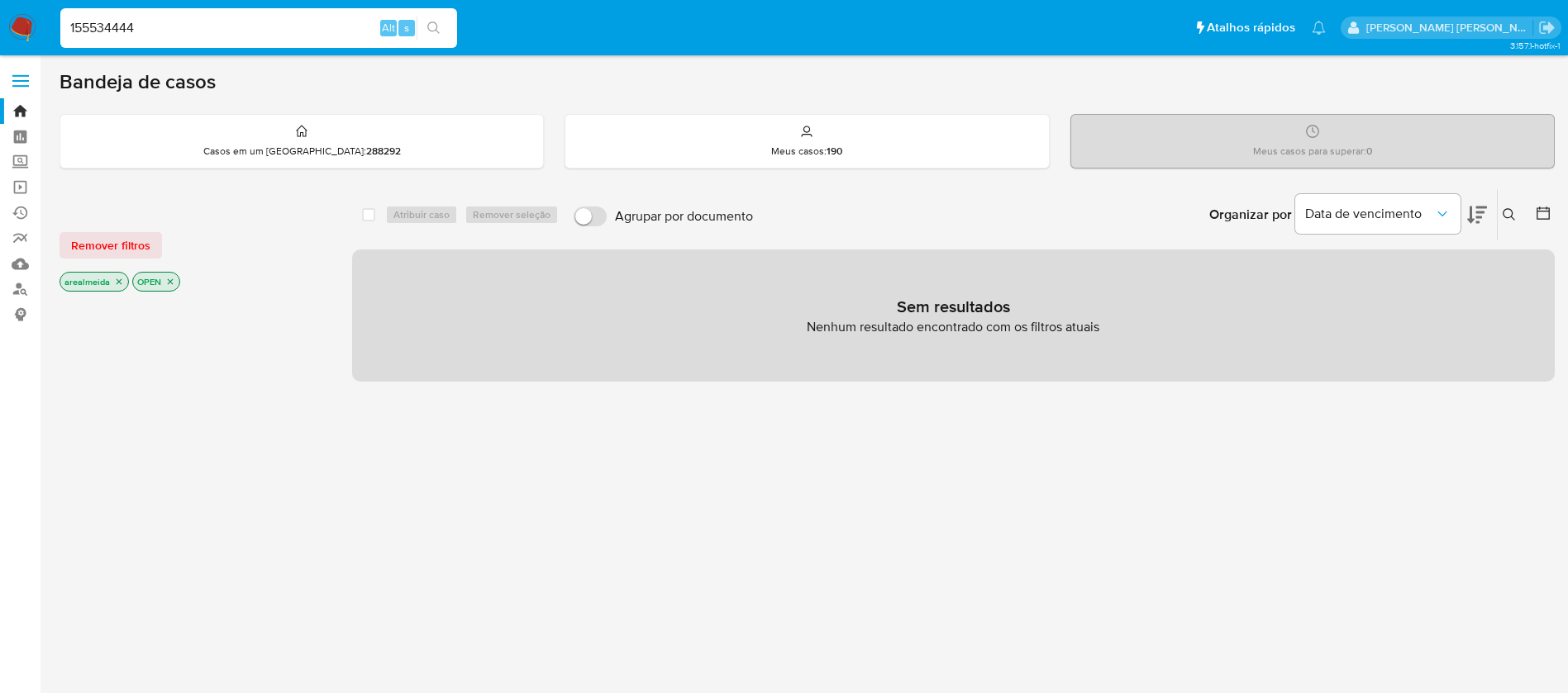
type input "155534444"
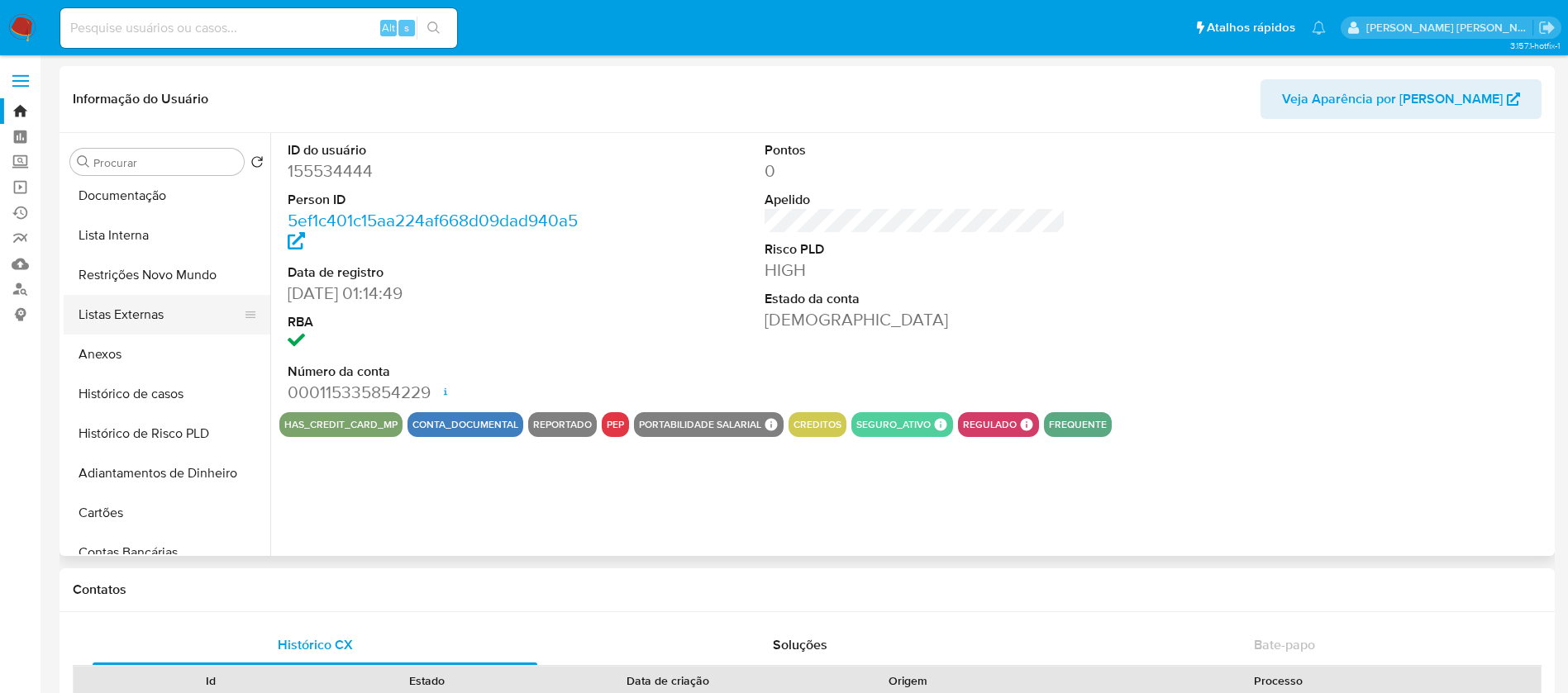
select select "10"
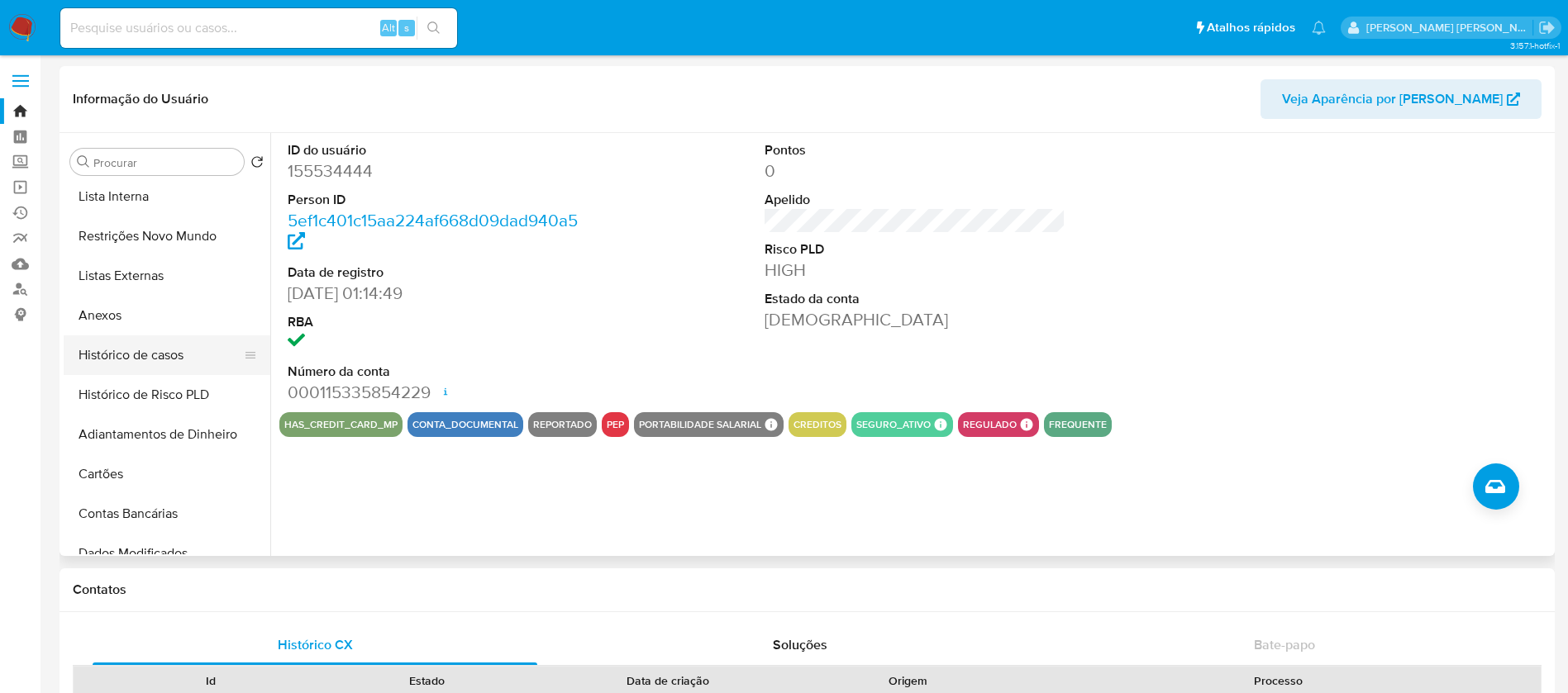
click at [167, 349] on button "Histórico de casos" at bounding box center [160, 355] width 193 height 39
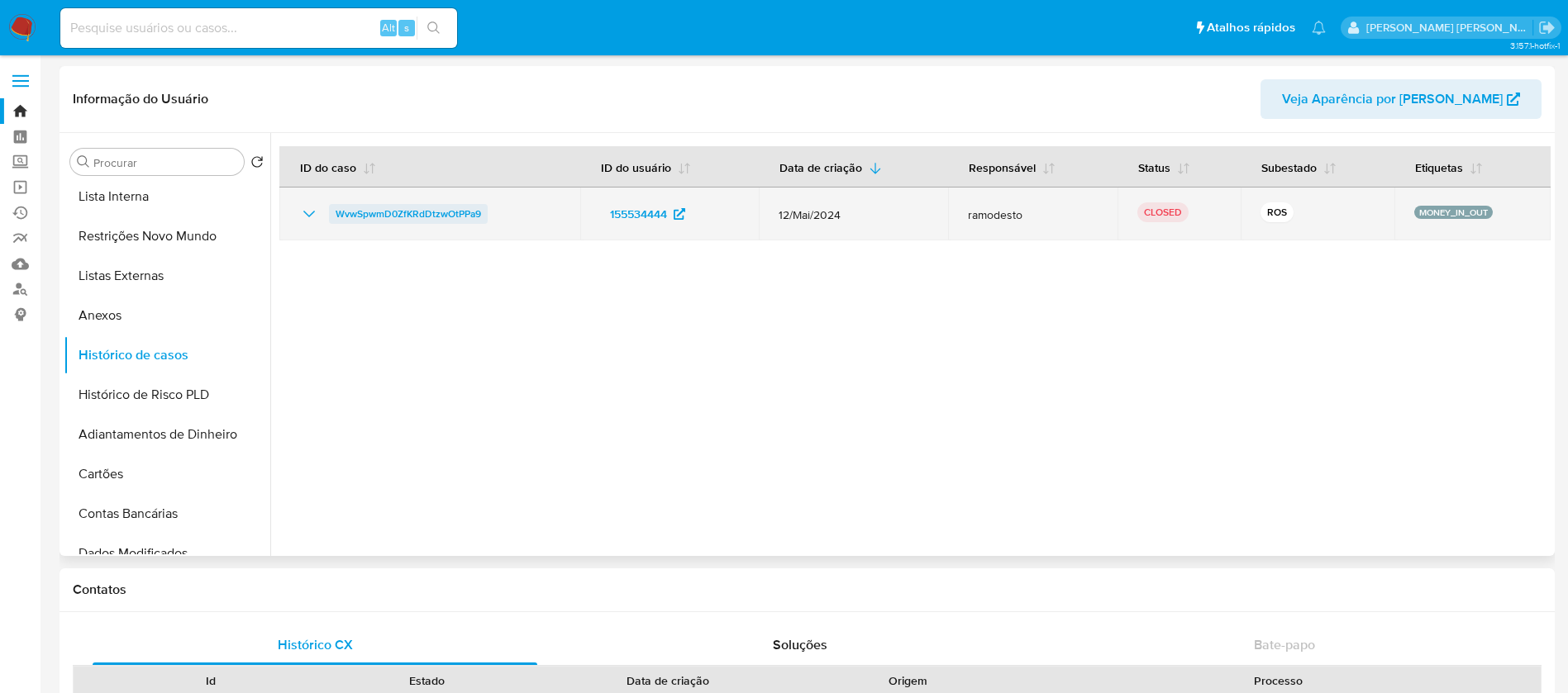
click at [433, 207] on span "WvwSpwmD0ZfKRdDtzwOtPPa9" at bounding box center [408, 213] width 146 height 20
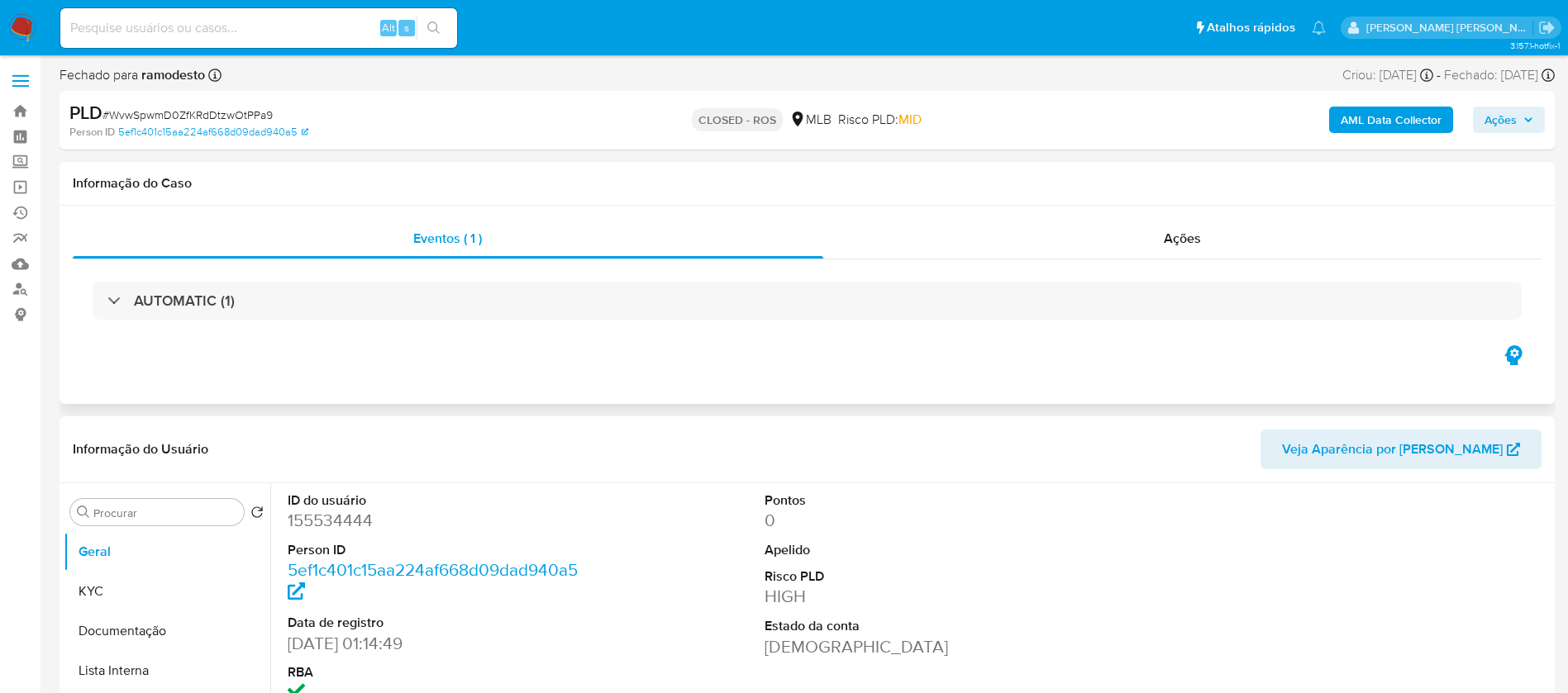
click at [1509, 357] on icon "button" at bounding box center [1513, 355] width 18 height 20
select select "10"
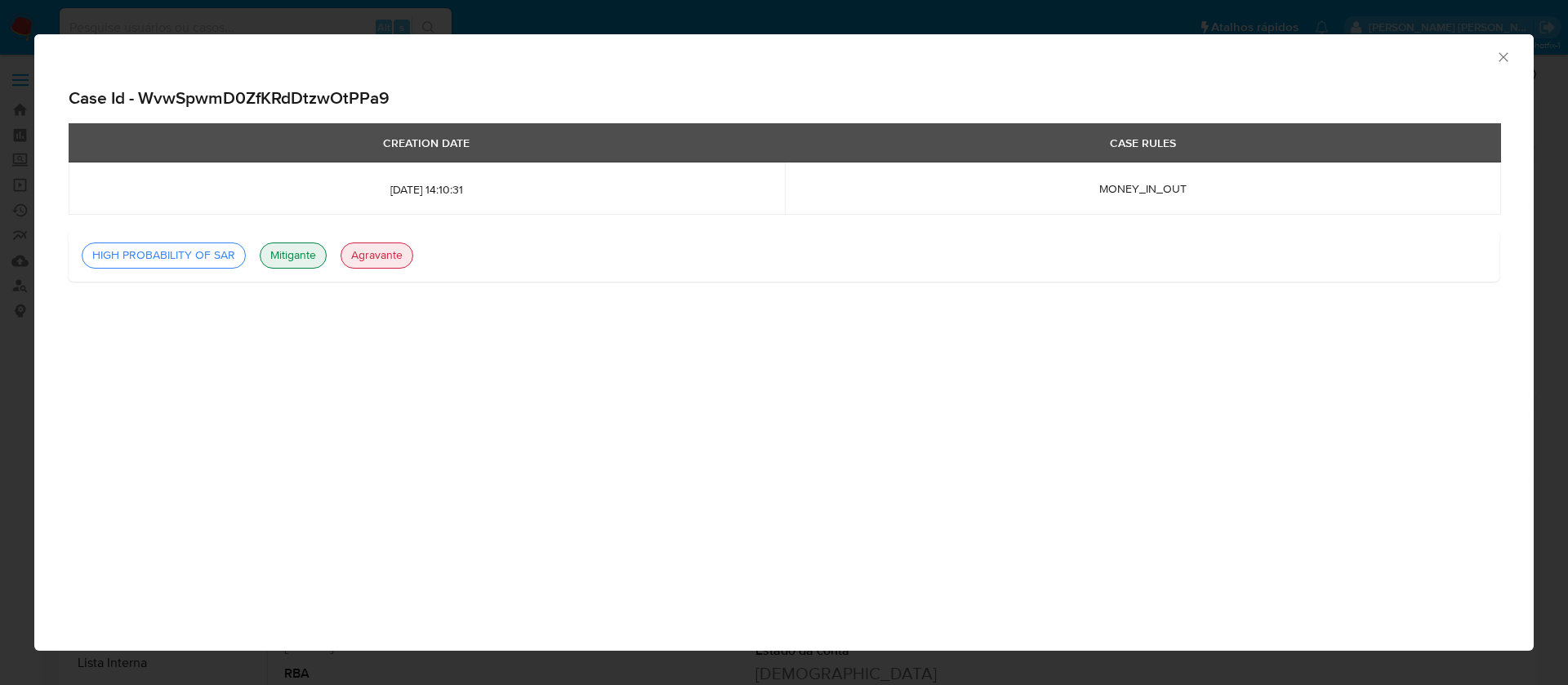
click at [689, 381] on div "Consolidado Case Id - WvwSpwmD0ZfKRdDtzwOtPPa9 CREATION DATE CASE RULES [DATE] …" at bounding box center [784, 342] width 1500 height 617
click at [647, 305] on div "Case Id - WvwSpwmD0ZfKRdDtzwOtPPa9 CREATION DATE CASE RULES 2024-05-12 14:10:31…" at bounding box center [784, 202] width 1500 height 256
click at [1508, 45] on div "Consolidado" at bounding box center [784, 54] width 1500 height 41
click at [1503, 54] on icon "Fechar a janela" at bounding box center [1503, 57] width 17 height 17
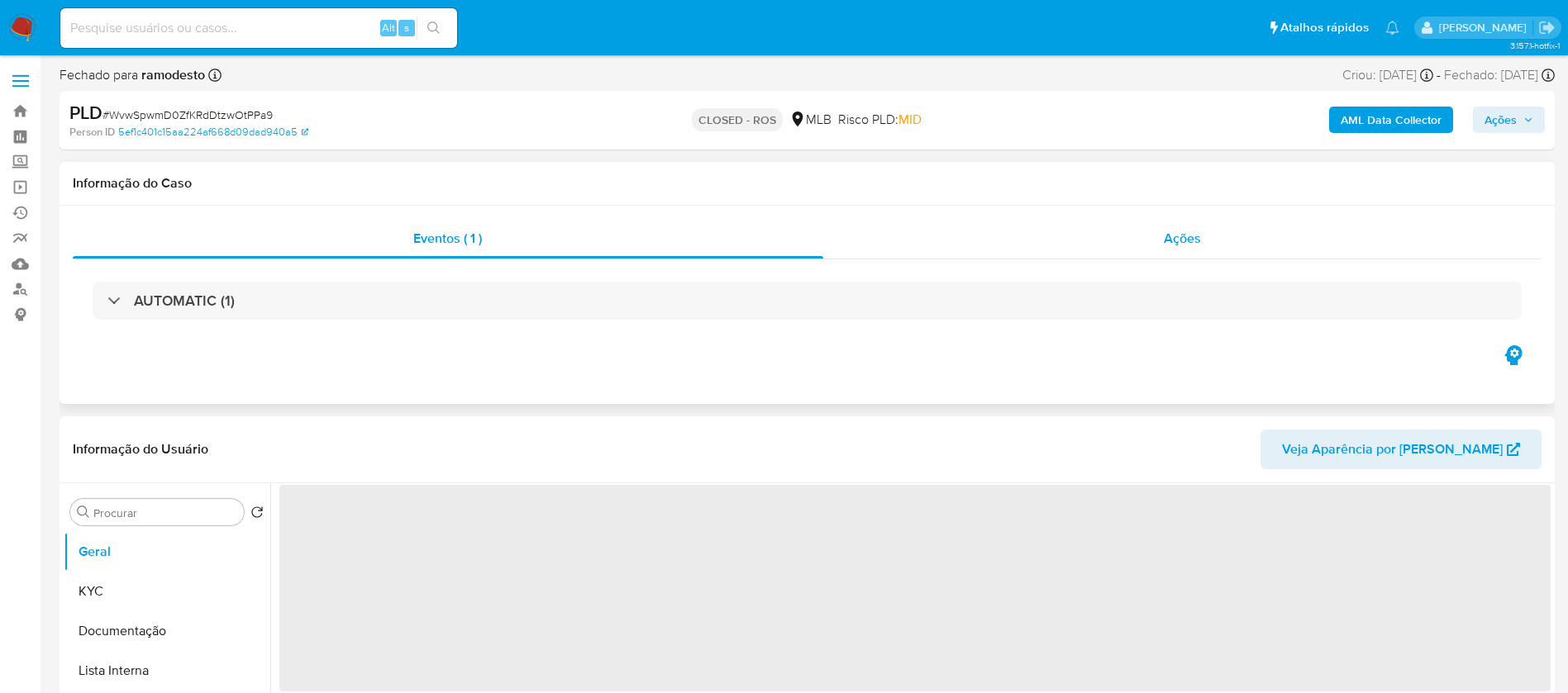
click at [1160, 237] on div "Ações" at bounding box center [1182, 238] width 719 height 39
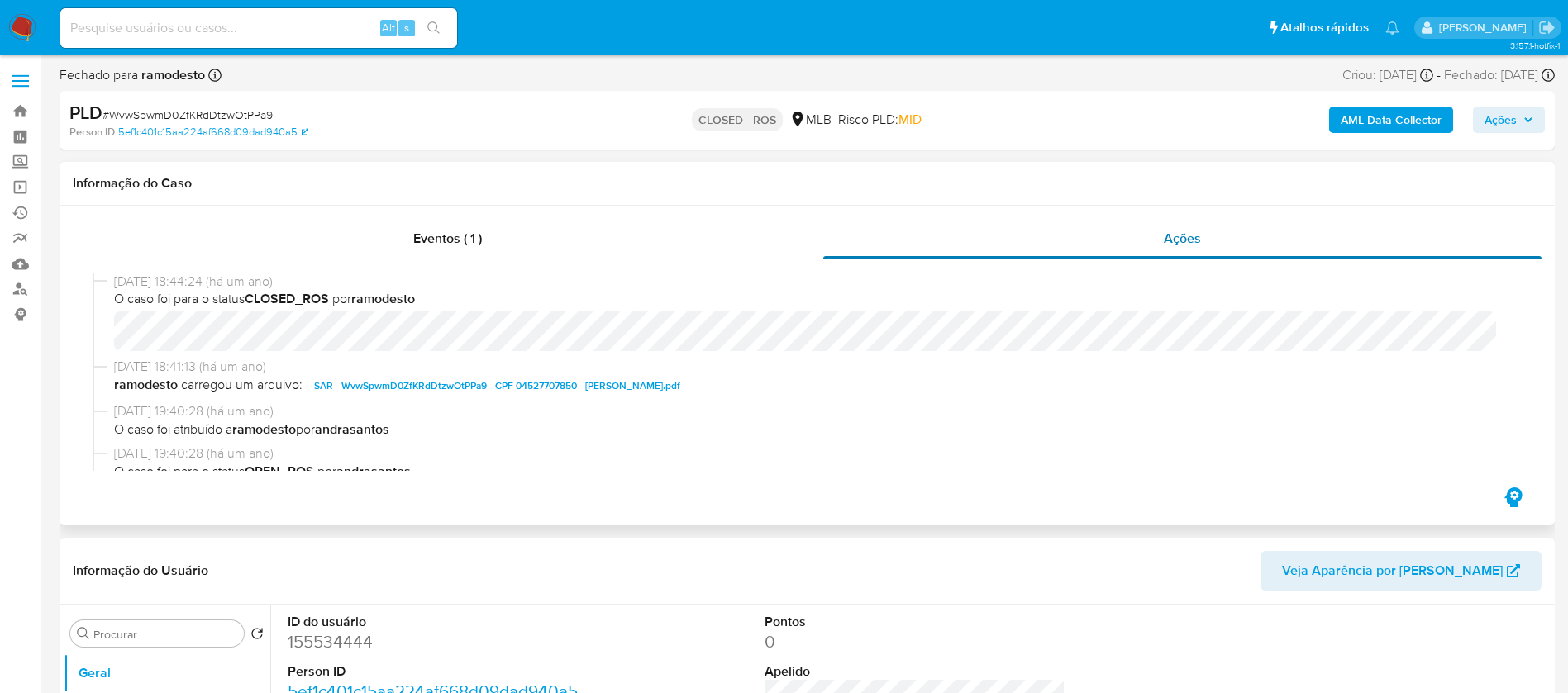
select select "10"
click at [1411, 125] on b "AML Data Collector" at bounding box center [1391, 120] width 101 height 26
